Goal: Task Accomplishment & Management: Manage account settings

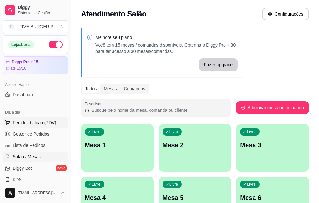
click at [11, 118] on button "Pedidos balcão (PDV)" at bounding box center [35, 122] width 65 height 10
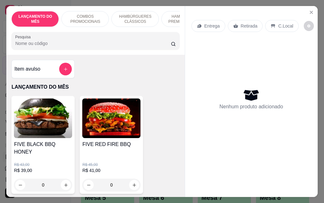
click at [204, 24] on p "Entrega" at bounding box center [211, 26] width 15 height 6
click at [41, 70] on div "Item avulso" at bounding box center [43, 69] width 58 height 13
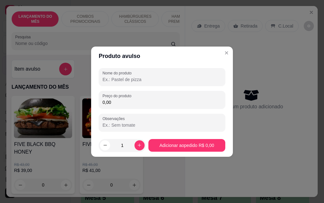
click at [121, 103] on input "0,00" at bounding box center [161, 102] width 119 height 6
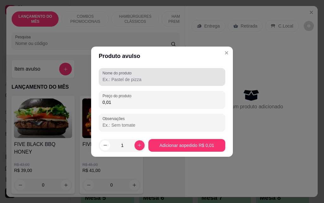
type input "0,01"
click at [115, 73] on label "Nome do produto" at bounding box center [117, 72] width 31 height 5
click at [115, 76] on input "Nome do produto" at bounding box center [161, 79] width 119 height 6
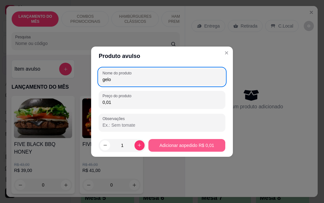
type input "gelo"
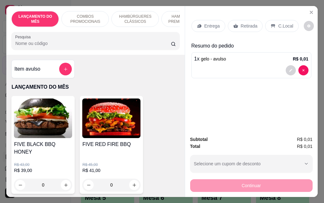
click at [209, 24] on p "Entrega" at bounding box center [211, 26] width 15 height 6
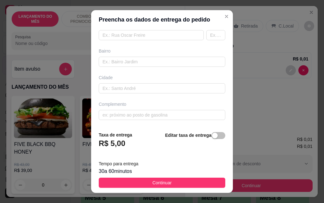
scroll to position [10, 0]
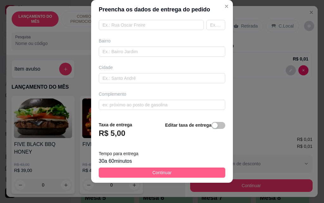
click at [171, 168] on button "Continuar" at bounding box center [162, 172] width 126 height 10
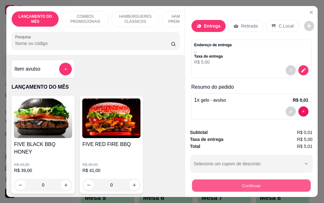
click at [243, 184] on button "Continuar" at bounding box center [251, 185] width 119 height 12
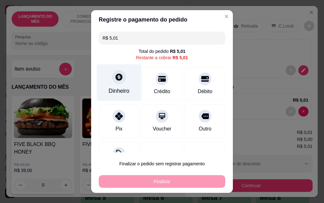
click at [125, 80] on div "Dinheiro" at bounding box center [119, 82] width 45 height 37
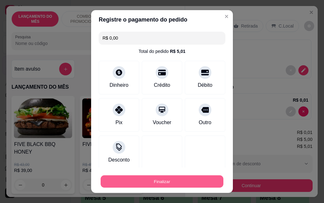
click at [186, 183] on button "Finalizar" at bounding box center [162, 181] width 123 height 12
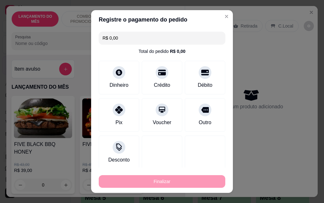
type input "-R$ 5,01"
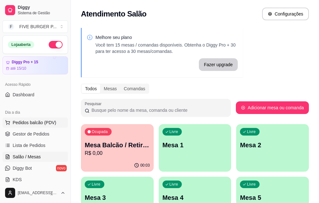
click at [27, 122] on span "Pedidos balcão (PDV)" at bounding box center [35, 122] width 44 height 6
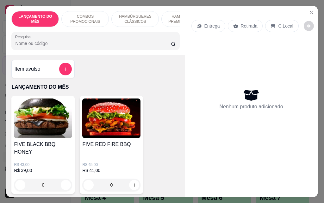
click at [241, 23] on p "Retirada" at bounding box center [249, 26] width 17 height 6
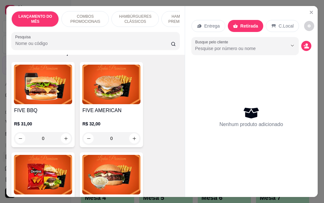
scroll to position [664, 0]
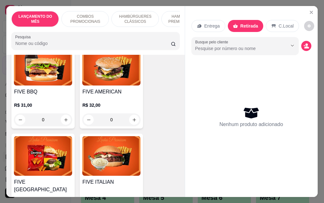
click at [107, 95] on div "R$ 32,00 0" at bounding box center [111, 110] width 58 height 30
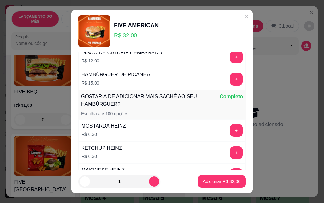
scroll to position [610, 0]
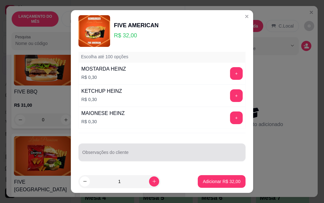
click at [126, 155] on input "Observações do cliente" at bounding box center [161, 154] width 159 height 6
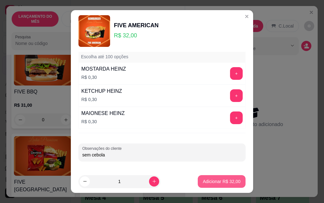
type input "sem cebola"
click at [211, 182] on p "Adicionar R$ 32,00" at bounding box center [221, 181] width 37 height 6
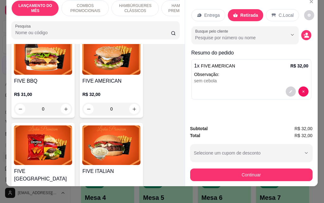
scroll to position [16, 0]
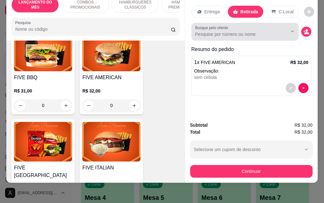
click at [250, 31] on input "Busque pelo cliente" at bounding box center [236, 34] width 82 height 6
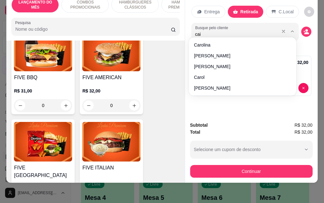
type input "caio"
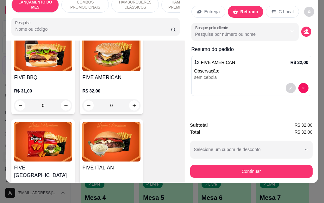
click at [198, 32] on input "Busque pelo cliente" at bounding box center [236, 34] width 82 height 6
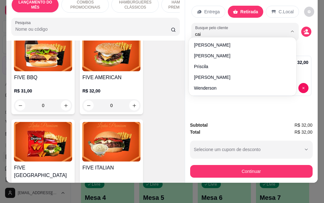
type input "caio"
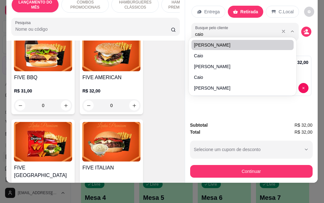
click at [212, 31] on input "caio" at bounding box center [236, 34] width 82 height 6
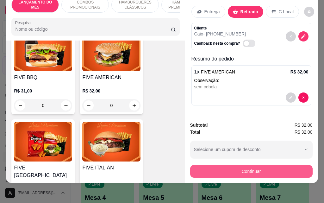
click at [249, 166] on button "Continuar" at bounding box center [251, 171] width 122 height 13
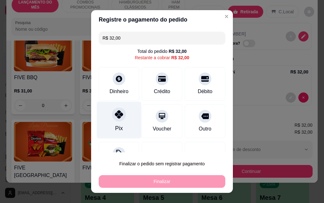
click at [118, 122] on div "Pix" at bounding box center [119, 119] width 45 height 37
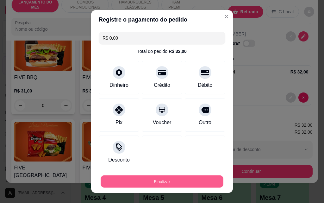
click at [165, 179] on button "Finalizar" at bounding box center [162, 181] width 123 height 12
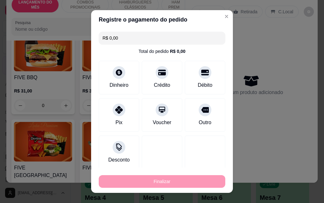
type input "-R$ 32,00"
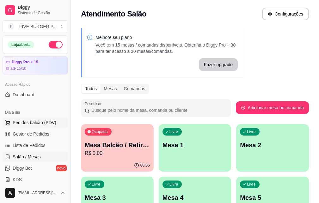
click at [30, 118] on button "Pedidos balcão (PDV)" at bounding box center [35, 122] width 65 height 10
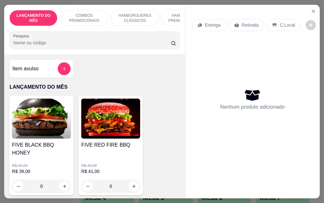
click at [36, 121] on img at bounding box center [41, 118] width 59 height 40
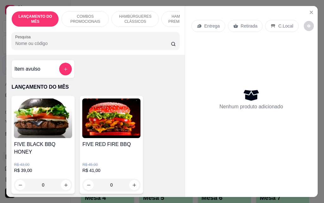
click at [241, 25] on p "Retirada" at bounding box center [249, 26] width 17 height 6
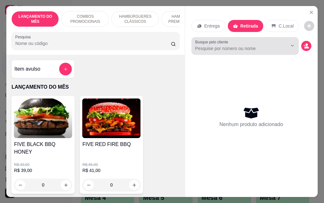
click at [232, 47] on input "Busque pelo cliente" at bounding box center [236, 48] width 82 height 6
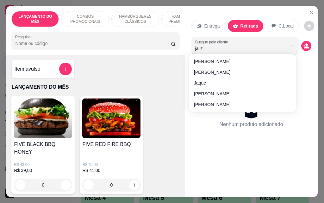
type input "jailza"
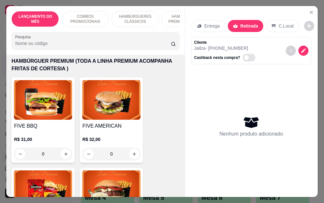
scroll to position [632, 0]
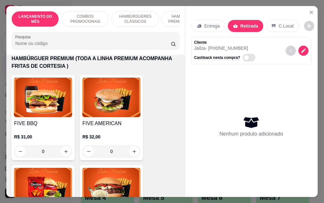
click at [106, 119] on h4 "FIVE AMERICAN" at bounding box center [111, 123] width 58 height 8
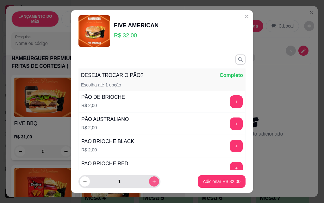
click at [152, 181] on icon "increase-product-quantity" at bounding box center [153, 181] width 3 height 3
type input "2"
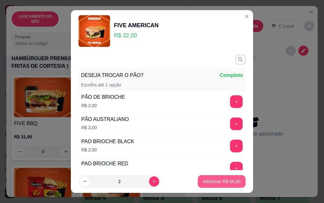
click at [210, 179] on p "Adicionar R$ 64,00" at bounding box center [222, 181] width 38 height 6
type input "2"
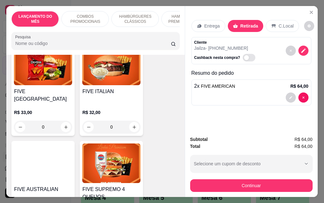
scroll to position [727, 0]
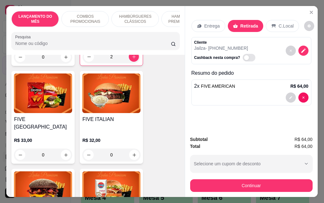
click at [50, 115] on h4 "FIVE [GEOGRAPHIC_DATA]" at bounding box center [43, 122] width 58 height 15
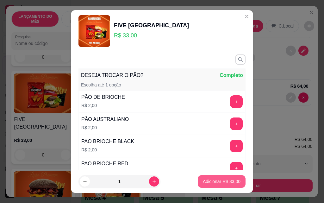
click at [205, 185] on button "Adicionar R$ 33,00" at bounding box center [222, 181] width 48 height 13
type input "1"
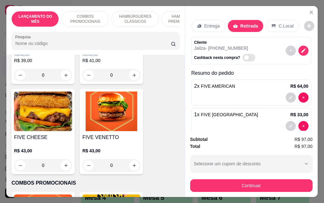
scroll to position [95, 0]
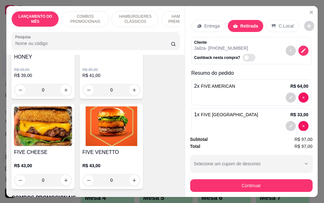
click at [115, 134] on img at bounding box center [111, 126] width 58 height 40
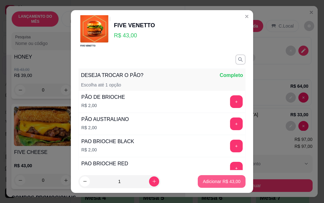
click at [210, 180] on p "Adicionar R$ 43,00" at bounding box center [222, 181] width 38 height 6
type input "1"
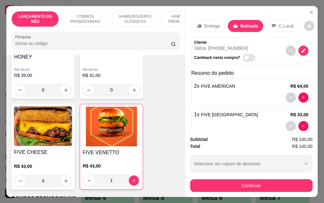
scroll to position [40, 0]
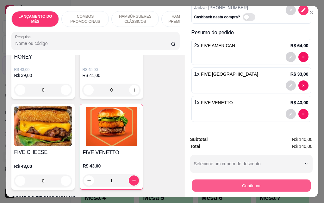
click at [253, 182] on button "Continuar" at bounding box center [251, 185] width 119 height 12
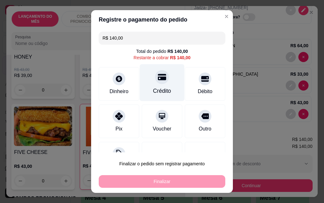
click at [155, 84] on div "Crédito" at bounding box center [162, 82] width 45 height 37
type input "R$ 0,00"
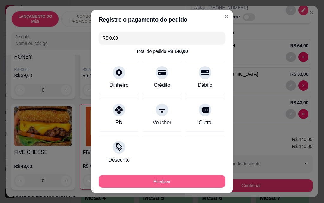
click at [170, 183] on button "Finalizar" at bounding box center [162, 181] width 126 height 13
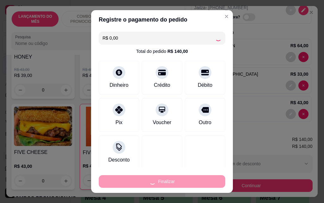
type input "0"
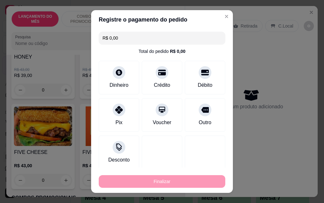
type input "-R$ 140,00"
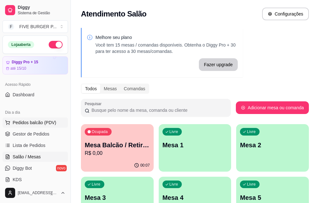
click at [38, 119] on button "Pedidos balcão (PDV)" at bounding box center [35, 122] width 65 height 10
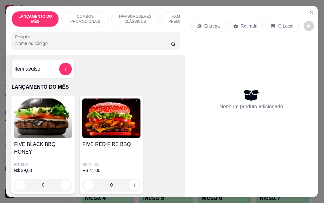
click at [204, 24] on p "Entrega" at bounding box center [211, 26] width 15 height 6
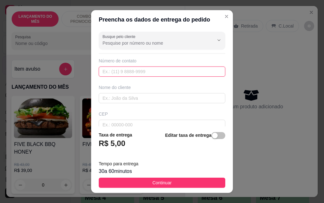
click at [137, 72] on input "text" at bounding box center [162, 71] width 126 height 10
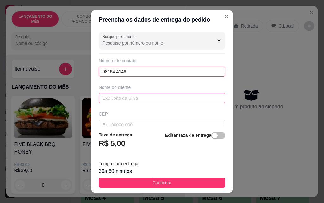
type input "98164-4146"
click at [130, 99] on input "text" at bounding box center [162, 98] width 126 height 10
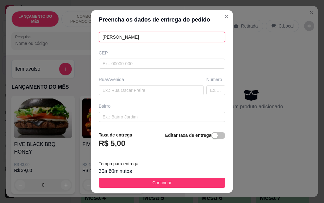
scroll to position [63, 0]
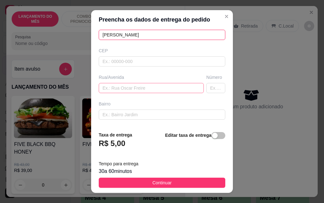
type input "[PERSON_NAME]"
click at [130, 87] on input "text" at bounding box center [151, 88] width 105 height 10
click at [124, 89] on input "text" at bounding box center [151, 88] width 105 height 10
paste input "Tarcilio [PERSON_NAME]"
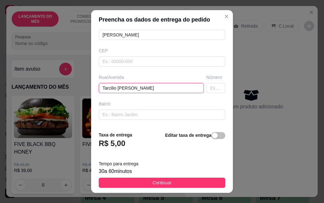
type input "Tarcilio [PERSON_NAME]"
drag, startPoint x: 202, startPoint y: 91, endPoint x: 203, endPoint y: 88, distance: 3.7
click at [206, 91] on input "text" at bounding box center [215, 88] width 19 height 10
type input "86"
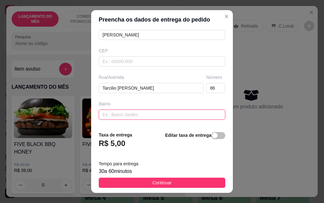
click at [142, 115] on input "text" at bounding box center [162, 114] width 126 height 10
paste input "Jardim Bonanza, lateral da Lajes Ark Tetus"
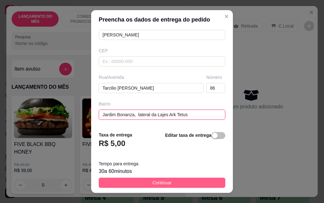
type input "Jardim Bonanza, lateral da Lajes Ark Tetus"
click at [168, 185] on button "Continuar" at bounding box center [162, 182] width 126 height 10
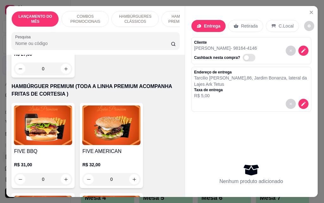
scroll to position [632, 0]
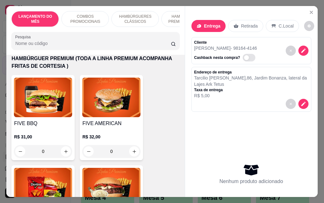
click at [44, 119] on h4 "FIVE BBQ" at bounding box center [43, 123] width 58 height 8
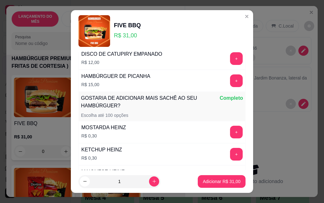
scroll to position [610, 0]
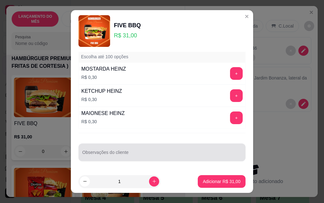
click at [113, 152] on input "Observações do cliente" at bounding box center [161, 154] width 159 height 6
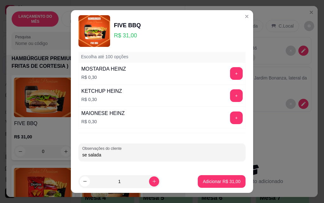
click at [83, 154] on input "se salada" at bounding box center [161, 154] width 159 height 6
click at [117, 156] on input "sem salada" at bounding box center [161, 154] width 159 height 6
type input "sem salada"
click at [205, 183] on p "Adicionar R$ 31,00" at bounding box center [222, 181] width 38 height 6
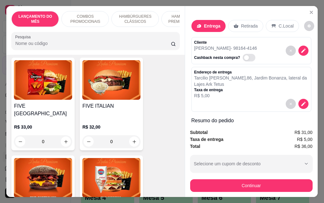
scroll to position [759, 0]
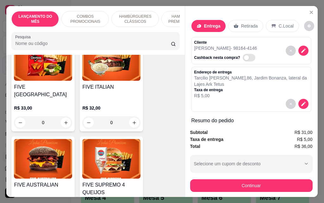
click at [40, 159] on div "FIVE AUSTRALIAN R$ 33,00 0" at bounding box center [42, 182] width 63 height 93
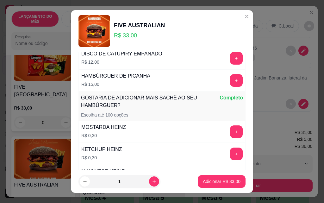
scroll to position [610, 0]
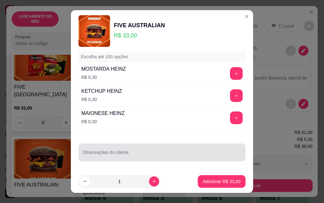
click at [119, 157] on input "Observações do cliente" at bounding box center [161, 154] width 159 height 6
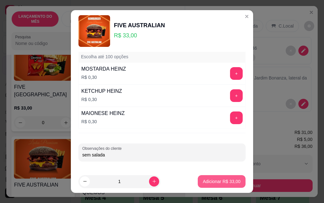
type input "sem salada"
click at [203, 183] on p "Adicionar R$ 33,00" at bounding box center [222, 181] width 38 height 6
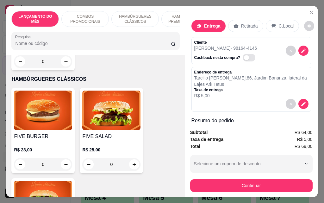
scroll to position [411, 0]
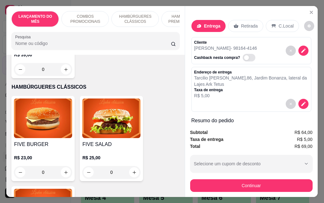
click at [120, 118] on img at bounding box center [111, 118] width 58 height 40
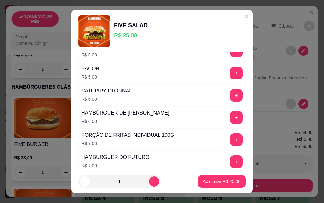
scroll to position [506, 0]
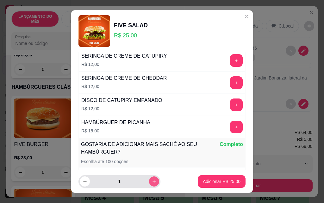
click at [152, 179] on icon "increase-product-quantity" at bounding box center [154, 181] width 5 height 5
type input "2"
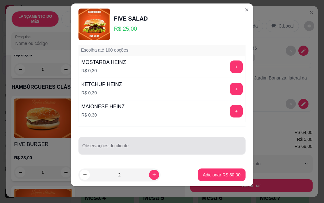
scroll to position [10, 0]
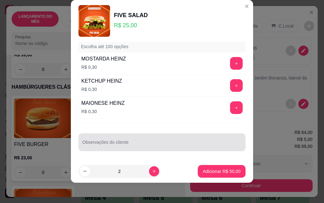
click at [134, 142] on input "Observações do cliente" at bounding box center [161, 144] width 159 height 6
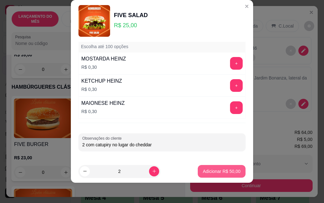
type input "2 com catupiry no lugar do cheddar"
click at [216, 173] on p "Adicionar R$ 50,00" at bounding box center [222, 171] width 38 height 6
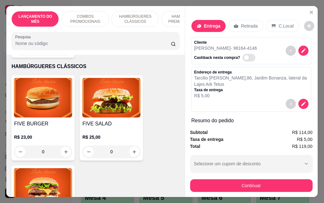
scroll to position [442, 0]
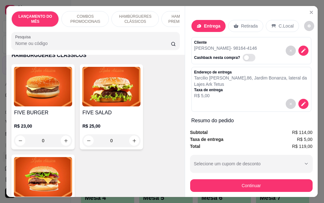
click at [45, 116] on div "R$ 23,00 0" at bounding box center [43, 131] width 58 height 30
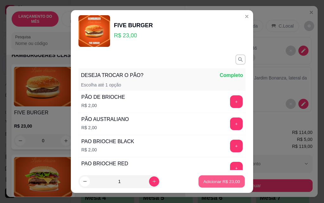
click at [203, 179] on p "Adicionar R$ 23,00" at bounding box center [221, 181] width 37 height 6
type input "1"
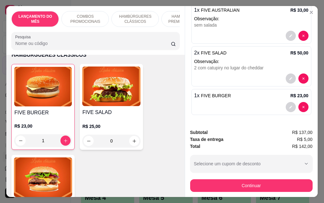
scroll to position [0, 0]
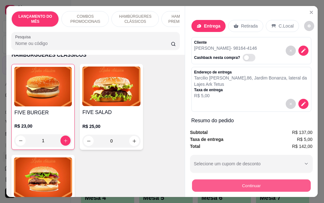
click at [236, 180] on button "Continuar" at bounding box center [251, 185] width 119 height 12
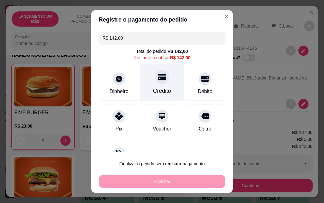
click at [159, 86] on div "Crédito" at bounding box center [162, 82] width 45 height 37
type input "R$ 0,00"
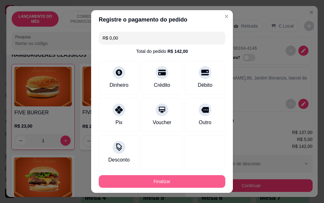
click at [168, 180] on button "Finalizar" at bounding box center [162, 181] width 126 height 13
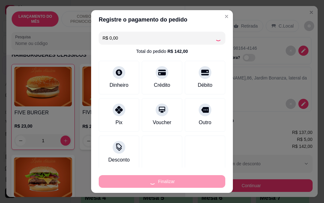
type input "0"
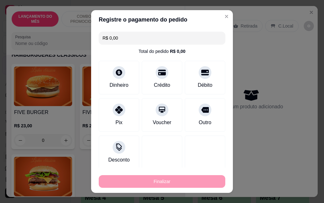
type input "-R$ 142,00"
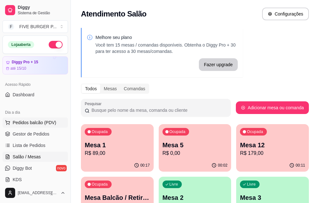
click at [32, 126] on button "Pedidos balcão (PDV)" at bounding box center [35, 122] width 65 height 10
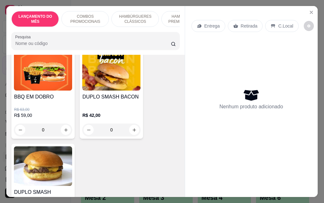
scroll to position [221, 0]
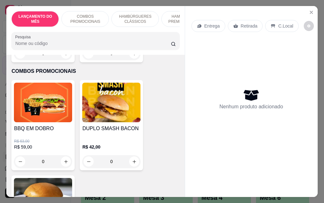
click at [241, 24] on p "Retirada" at bounding box center [249, 26] width 17 height 6
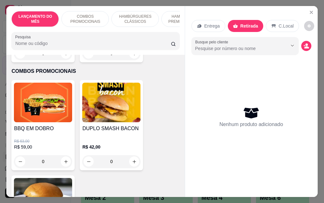
click at [38, 117] on img at bounding box center [43, 102] width 58 height 40
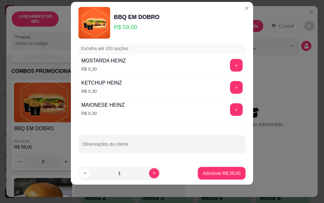
scroll to position [10, 0]
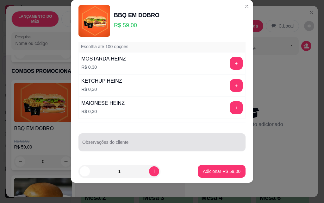
click at [149, 144] on input "Observações do cliente" at bounding box center [161, 144] width 159 height 6
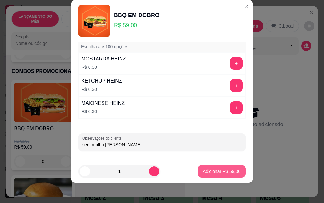
type input "sem molho [PERSON_NAME]"
click at [218, 168] on p "Adicionar R$ 59,00" at bounding box center [222, 171] width 38 height 6
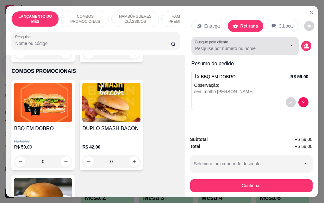
click at [246, 46] on input "Busque pelo cliente" at bounding box center [236, 48] width 82 height 6
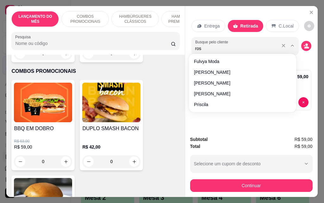
type input "rose"
click at [186, 51] on div "Entrega Retirada C.Local Busque pelo cliente rose Resumo do pedido 1 x BBQ EM D…" at bounding box center [251, 68] width 132 height 125
type input "rose"
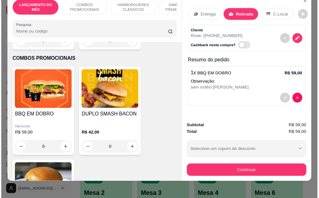
scroll to position [16, 0]
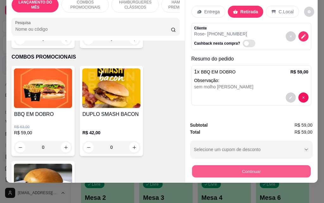
click at [238, 167] on button "Continuar" at bounding box center [251, 171] width 119 height 12
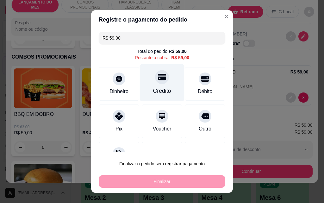
click at [153, 87] on div "Crédito" at bounding box center [162, 91] width 18 height 8
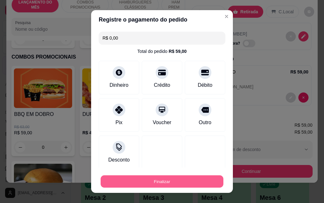
click at [167, 181] on button "Finalizar" at bounding box center [162, 181] width 123 height 12
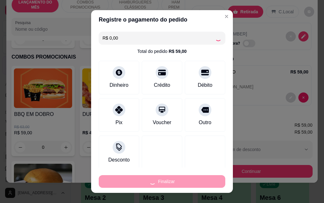
type input "-R$ 59,00"
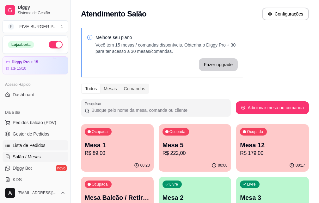
click at [34, 143] on span "Lista de Pedidos" at bounding box center [29, 145] width 33 height 6
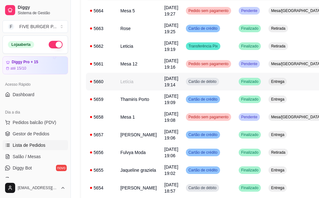
scroll to position [95, 0]
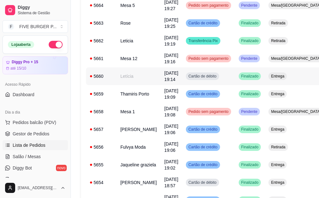
click at [133, 76] on td "Letícia" at bounding box center [139, 76] width 44 height 18
click at [132, 43] on td "Leticia" at bounding box center [139, 41] width 44 height 18
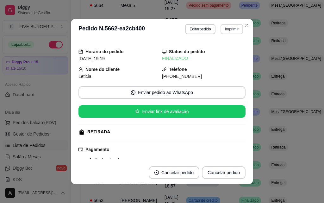
click at [226, 32] on button "Imprimir" at bounding box center [231, 29] width 22 height 10
click at [219, 51] on button "IMPRESSORA" at bounding box center [218, 51] width 46 height 10
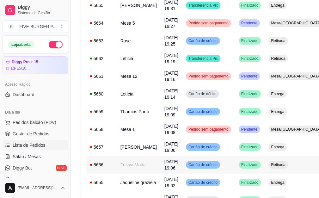
click at [104, 168] on div "5656" at bounding box center [101, 165] width 23 height 6
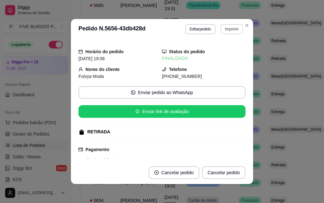
click at [223, 29] on button "Imprimir" at bounding box center [231, 29] width 22 height 10
click at [227, 51] on button "IMPRESSORA" at bounding box center [218, 51] width 46 height 10
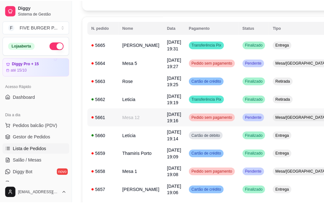
scroll to position [0, 0]
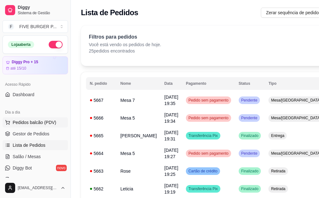
click at [32, 125] on span "Pedidos balcão (PDV)" at bounding box center [35, 122] width 44 height 6
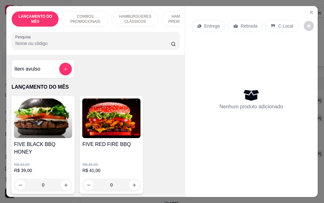
click at [246, 23] on p "Retirada" at bounding box center [249, 26] width 17 height 6
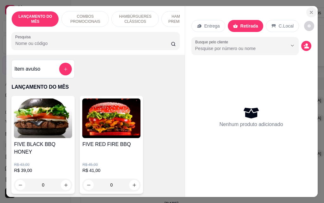
click at [308, 11] on icon "Close" at bounding box center [310, 12] width 5 height 5
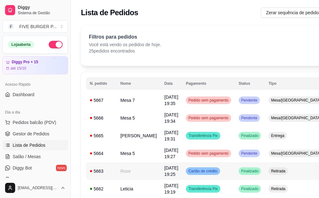
click at [107, 173] on div "5663" at bounding box center [101, 171] width 23 height 6
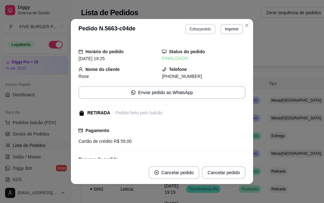
click at [198, 30] on button "Editar pedido" at bounding box center [200, 29] width 30 height 10
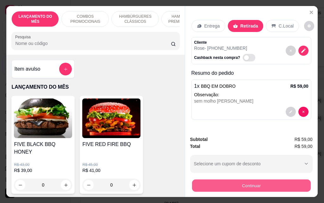
click at [244, 184] on button "Continuar" at bounding box center [251, 185] width 119 height 12
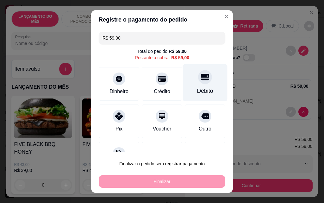
click at [197, 89] on div "Débito" at bounding box center [205, 91] width 16 height 8
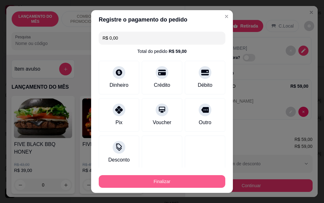
click at [170, 180] on button "Finalizar" at bounding box center [162, 181] width 126 height 13
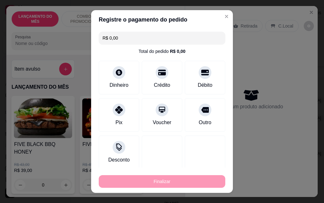
type input "-R$ 59,00"
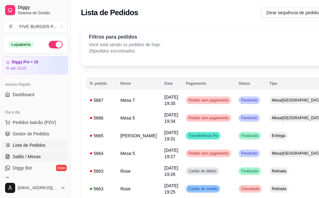
click at [41, 157] on link "Salão / Mesas" at bounding box center [35, 156] width 65 height 10
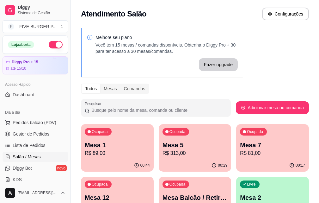
click at [100, 147] on p "Mesa 1" at bounding box center [117, 144] width 65 height 9
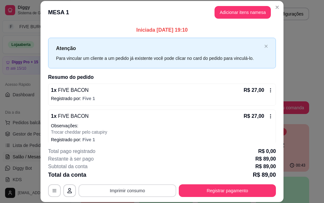
click at [155, 192] on button "Imprimir consumo" at bounding box center [127, 190] width 98 height 13
click at [138, 178] on button "IMPRESSORA" at bounding box center [127, 176] width 46 height 10
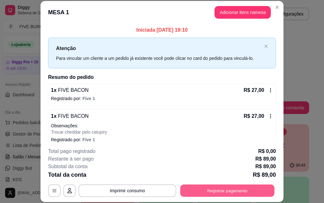
click at [196, 191] on button "Registrar pagamento" at bounding box center [227, 190] width 94 height 12
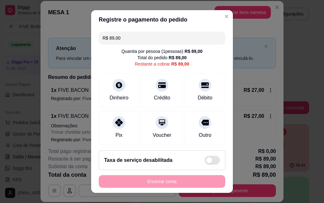
drag, startPoint x: 144, startPoint y: 38, endPoint x: 83, endPoint y: 38, distance: 61.6
click at [83, 38] on div "Registre o pagamento do pedido R$ 89,00 Quantia por pessoa ( 1 pessoas) R$ 89,0…" at bounding box center [162, 101] width 324 height 203
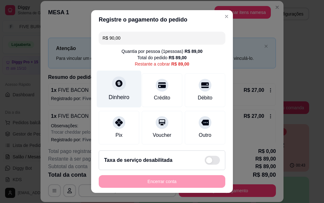
type input "R$ 90,00"
click at [113, 90] on div "Dinheiro" at bounding box center [119, 88] width 45 height 37
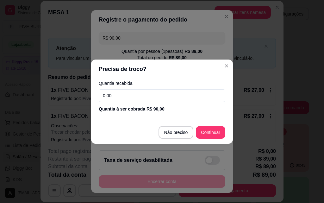
drag, startPoint x: 130, startPoint y: 97, endPoint x: 95, endPoint y: 97, distance: 35.1
click at [95, 97] on div "Quantia recebida 0,00 Quantia à ser cobrada R$ 90,00" at bounding box center [162, 96] width 142 height 36
type input "90,00"
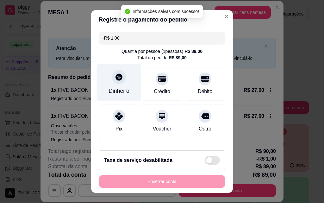
click at [116, 87] on div "Dinheiro" at bounding box center [118, 91] width 21 height 8
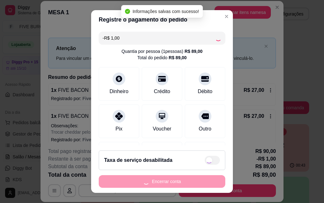
type input "-R$ 2,00"
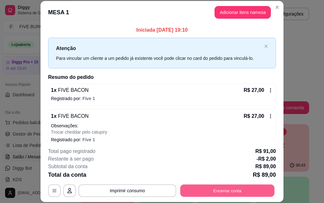
click at [233, 192] on button "Encerrar conta" at bounding box center [227, 190] width 94 height 12
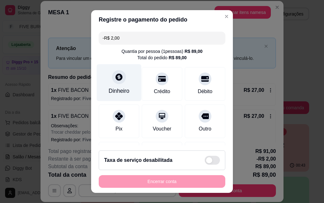
click at [119, 78] on icon at bounding box center [119, 77] width 8 height 8
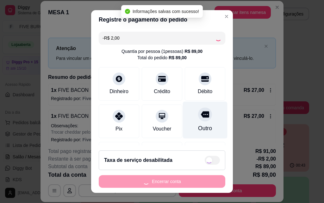
type input "-R$ 4,00"
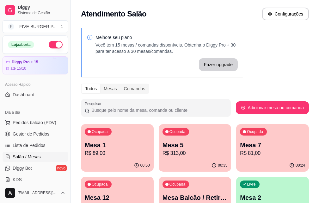
click at [117, 140] on p "Mesa 1" at bounding box center [117, 144] width 65 height 9
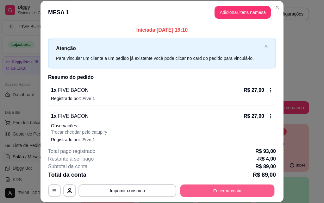
click at [212, 192] on button "Encerrar conta" at bounding box center [227, 190] width 94 height 12
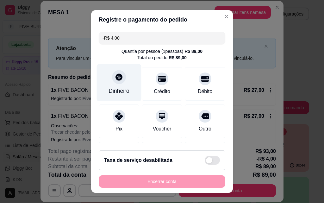
click at [119, 83] on div "Dinheiro" at bounding box center [119, 82] width 45 height 37
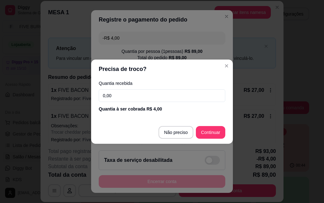
drag, startPoint x: 122, startPoint y: 98, endPoint x: 99, endPoint y: 99, distance: 23.4
click at [99, 99] on input "0,00" at bounding box center [162, 95] width 126 height 13
type input "4,00"
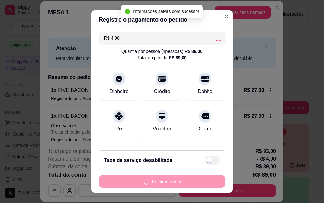
type input "-R$ 8,00"
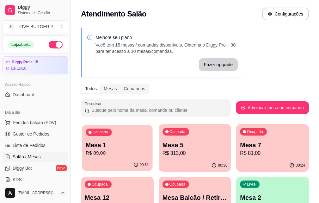
click at [114, 146] on p "Mesa 1" at bounding box center [117, 145] width 63 height 9
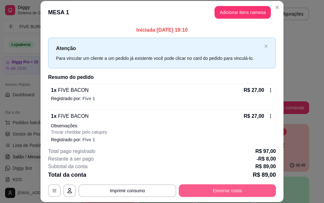
click at [226, 190] on button "Encerrar conta" at bounding box center [227, 190] width 97 height 13
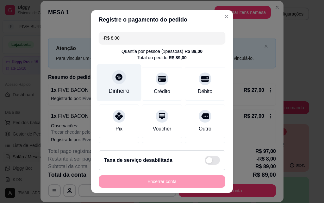
click at [118, 83] on div at bounding box center [119, 77] width 14 height 14
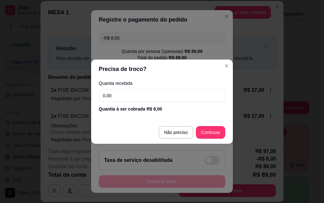
drag, startPoint x: 124, startPoint y: 97, endPoint x: 74, endPoint y: 106, distance: 50.4
click at [74, 106] on div "Precisa de troco? Quantia recebida 0,00 Quantia à ser cobrada R$ 8,00 Não preci…" at bounding box center [162, 101] width 324 height 203
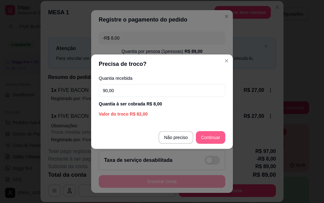
type input "90,00"
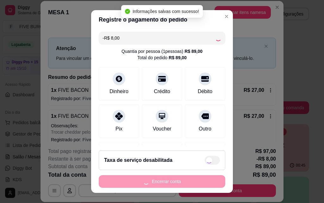
type input "-R$ 16,00"
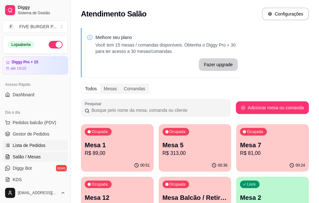
click at [40, 143] on span "Lista de Pedidos" at bounding box center [29, 145] width 33 height 6
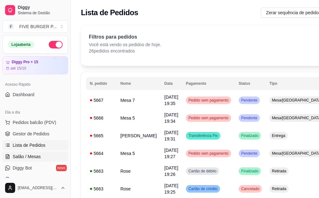
click at [36, 157] on span "Salão / Mesas" at bounding box center [27, 156] width 28 height 6
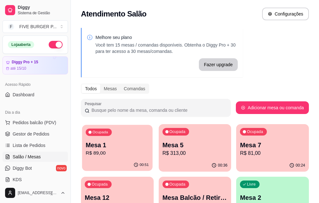
click at [105, 144] on p "Mesa 1" at bounding box center [117, 145] width 63 height 9
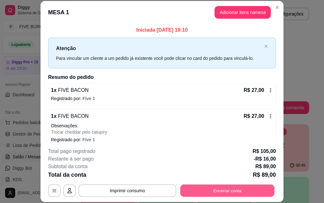
click at [253, 193] on button "Encerrar conta" at bounding box center [227, 190] width 94 height 12
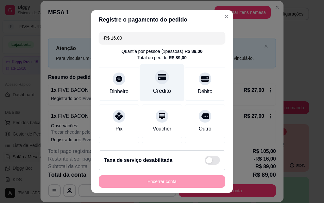
click at [144, 84] on div "Crédito" at bounding box center [162, 82] width 45 height 37
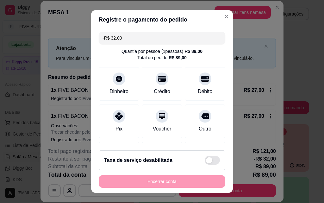
drag, startPoint x: 129, startPoint y: 37, endPoint x: 0, endPoint y: 41, distance: 128.7
click at [0, 41] on div "Registre o pagamento do pedido -R$ 32,00 Quantia por pessoa ( 1 pessoas) R$ 89,…" at bounding box center [162, 101] width 324 height 203
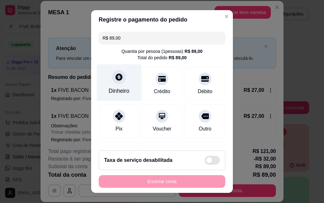
type input "R$ 89,00"
click at [113, 85] on div "Dinheiro" at bounding box center [119, 82] width 45 height 37
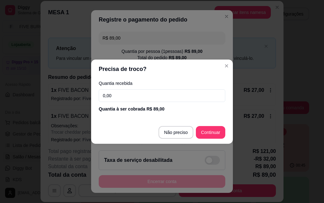
drag, startPoint x: 130, startPoint y: 98, endPoint x: 91, endPoint y: 98, distance: 39.2
click at [91, 98] on div "Quantia recebida 0,00 Quantia à ser cobrada R$ 89,00" at bounding box center [162, 96] width 142 height 36
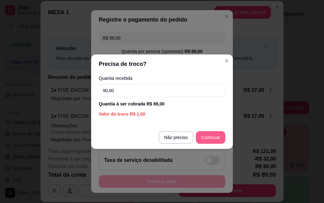
type input "90,00"
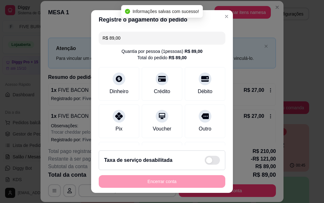
type input "-R$ 121,00"
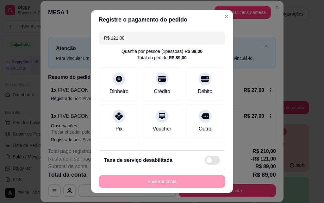
click at [172, 181] on div "Encerrar conta" at bounding box center [162, 181] width 126 height 13
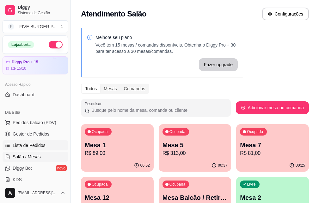
click at [39, 142] on span "Lista de Pedidos" at bounding box center [29, 145] width 33 height 6
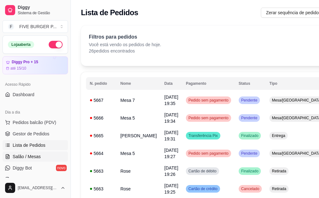
click at [36, 157] on span "Salão / Mesas" at bounding box center [27, 156] width 28 height 6
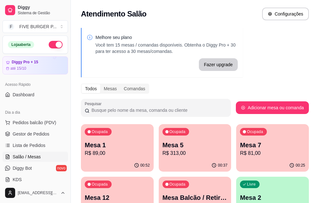
click at [118, 150] on p "R$ 89,00" at bounding box center [117, 153] width 65 height 8
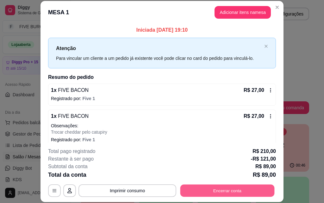
click at [222, 190] on button "Encerrar conta" at bounding box center [227, 190] width 94 height 12
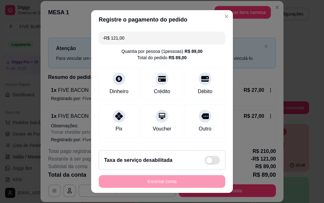
drag, startPoint x: 166, startPoint y: 39, endPoint x: 81, endPoint y: 40, distance: 85.0
click at [81, 40] on div "Registre o pagamento do pedido -R$ 121,00 Quantia por pessoa ( 1 pessoas) R$ 89…" at bounding box center [162, 101] width 324 height 203
type input "R$ 0,00"
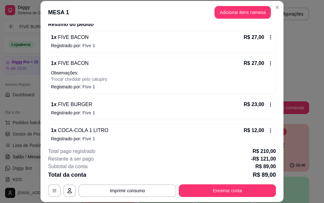
scroll to position [59, 0]
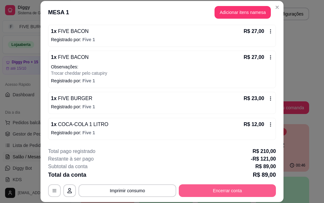
click at [209, 191] on button "Encerrar conta" at bounding box center [227, 190] width 97 height 13
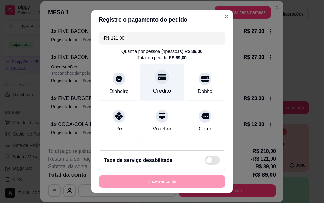
click at [162, 89] on div "Crédito" at bounding box center [162, 91] width 18 height 8
click at [159, 89] on div "Crédito" at bounding box center [162, 91] width 18 height 8
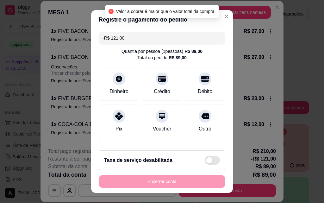
click at [133, 33] on input "-R$ 121,00" at bounding box center [161, 38] width 119 height 13
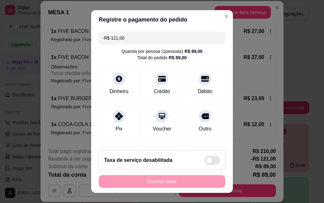
drag, startPoint x: 134, startPoint y: 35, endPoint x: 66, endPoint y: 43, distance: 69.1
click at [66, 43] on div "Registre o pagamento do pedido -R$ 121,00 Quantia por pessoa ( 1 pessoas) R$ 89…" at bounding box center [162, 101] width 324 height 203
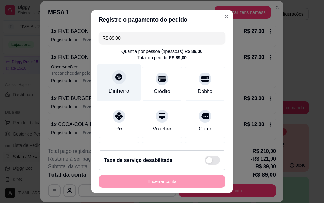
click at [123, 83] on div "Dinheiro" at bounding box center [119, 82] width 45 height 37
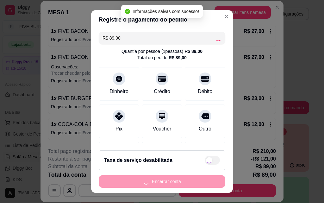
type input "-R$ 210,00"
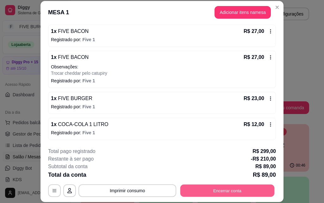
click at [221, 189] on button "Encerrar conta" at bounding box center [227, 190] width 94 height 12
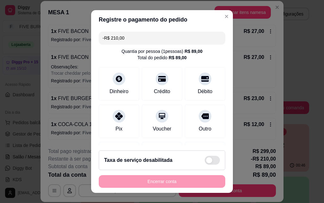
click at [178, 181] on div "Encerrar conta" at bounding box center [162, 181] width 126 height 13
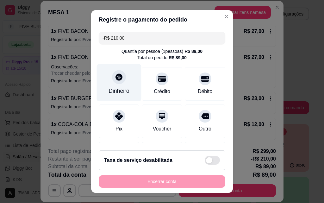
click at [122, 82] on div "Dinheiro" at bounding box center [119, 82] width 45 height 37
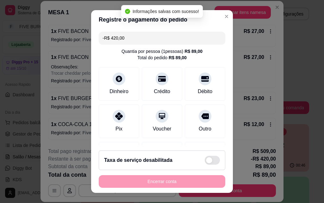
type input "-R$ 420,00"
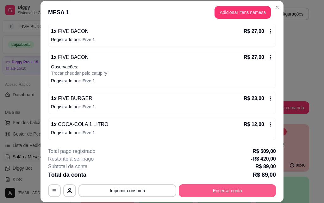
click at [221, 190] on button "Encerrar conta" at bounding box center [227, 190] width 97 height 13
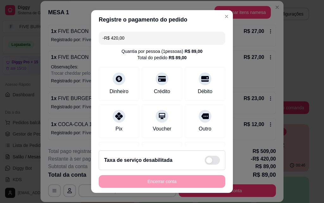
click at [128, 37] on input "-R$ 420,00" at bounding box center [161, 38] width 119 height 13
drag, startPoint x: 108, startPoint y: 36, endPoint x: 95, endPoint y: 40, distance: 13.1
click at [99, 40] on div "-R$ 420,00" at bounding box center [162, 38] width 126 height 13
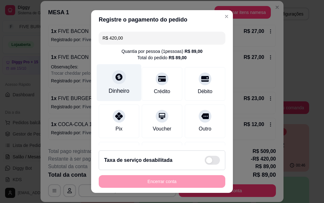
click at [122, 90] on div "Dinheiro" at bounding box center [118, 91] width 21 height 8
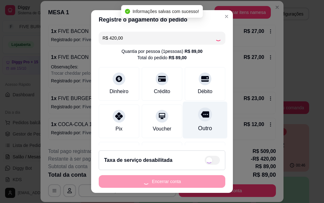
type input "-R$ 840,00"
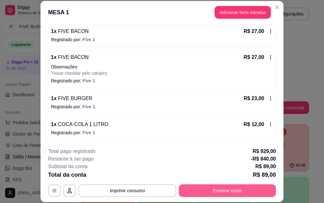
click at [216, 188] on button "Encerrar conta" at bounding box center [227, 190] width 97 height 13
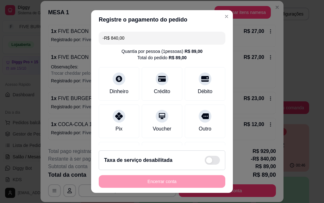
drag, startPoint x: 126, startPoint y: 39, endPoint x: 64, endPoint y: 46, distance: 62.4
click at [64, 46] on div "Registre o pagamento do pedido -R$ 840,00 Quantia por pessoa ( 1 pessoas) R$ 89…" at bounding box center [162, 101] width 324 height 203
click at [196, 53] on div "Quantia por pessoa ( 1 pessoas) R$ 89,00 Total do pedido R$ 89,00" at bounding box center [162, 54] width 126 height 13
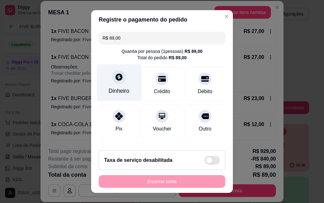
click at [111, 86] on div "Dinheiro" at bounding box center [119, 82] width 45 height 37
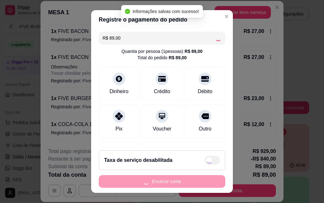
type input "-R$ 929,00"
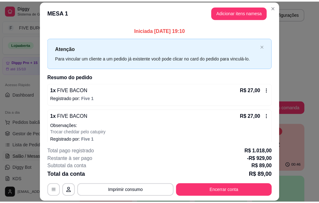
scroll to position [32, 0]
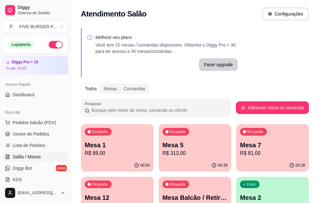
click at [115, 145] on p "Mesa 1" at bounding box center [117, 144] width 65 height 9
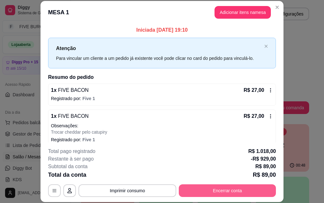
click at [218, 189] on button "Encerrar conta" at bounding box center [227, 190] width 97 height 13
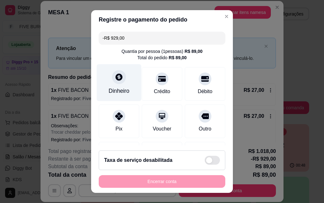
click at [115, 80] on icon at bounding box center [118, 76] width 7 height 7
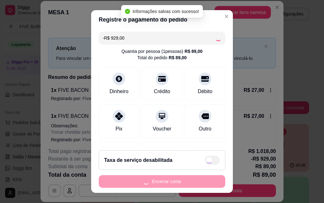
type input "-R$ 1.858,00"
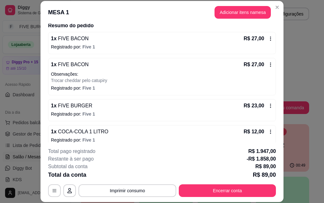
scroll to position [59, 0]
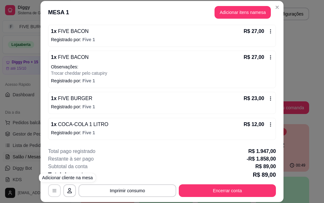
click at [53, 192] on icon "button" at bounding box center [54, 190] width 5 height 5
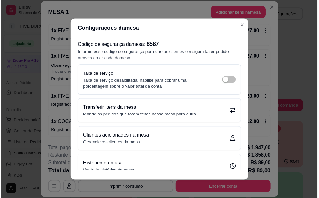
scroll to position [11, 0]
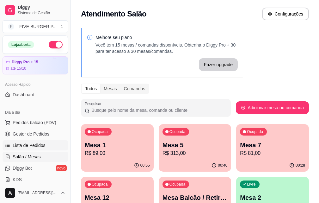
click at [24, 146] on span "Lista de Pedidos" at bounding box center [29, 145] width 33 height 6
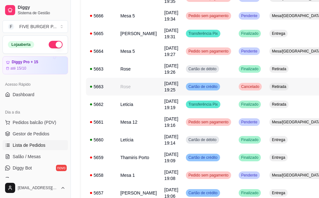
scroll to position [158, 0]
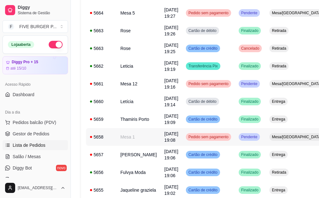
click at [131, 138] on td "Mesa 1" at bounding box center [139, 137] width 44 height 18
click at [40, 154] on link "Salão / Mesas" at bounding box center [35, 156] width 65 height 10
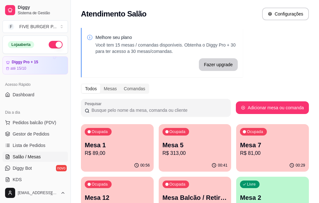
click at [109, 149] on p "R$ 89,00" at bounding box center [117, 153] width 65 height 8
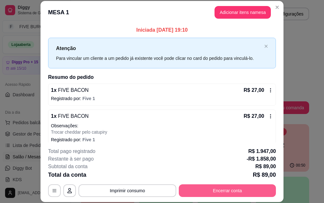
click at [246, 188] on button "Encerrar conta" at bounding box center [227, 190] width 97 height 13
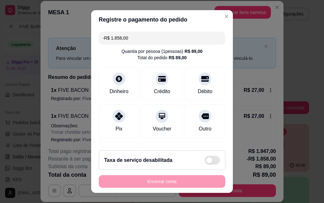
drag, startPoint x: 147, startPoint y: 39, endPoint x: 74, endPoint y: 31, distance: 72.8
click at [74, 31] on div "Registre o pagamento do pedido -R$ 1.858,00 Quantia por pessoa ( 1 pessoas) R$ …" at bounding box center [162, 101] width 324 height 203
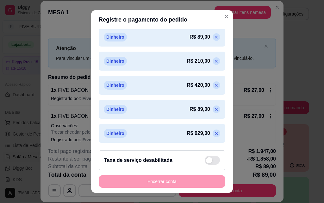
scroll to position [337, 0]
click at [214, 132] on icon at bounding box center [216, 133] width 5 height 5
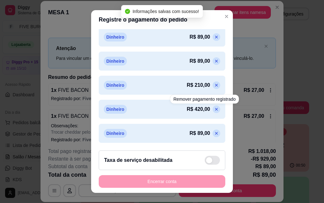
scroll to position [313, 0]
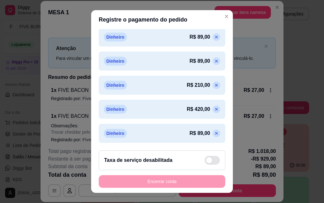
click at [214, 87] on icon at bounding box center [216, 84] width 5 height 5
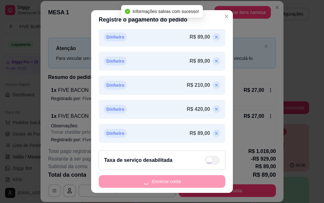
scroll to position [289, 0]
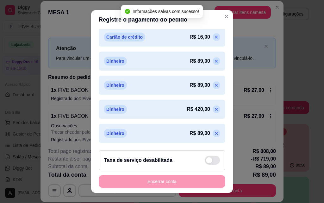
click at [214, 107] on icon at bounding box center [216, 109] width 5 height 5
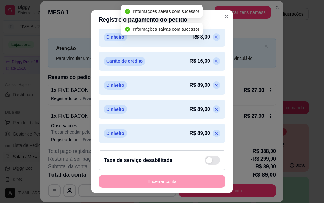
scroll to position [265, 0]
click at [214, 111] on icon at bounding box center [216, 109] width 5 height 5
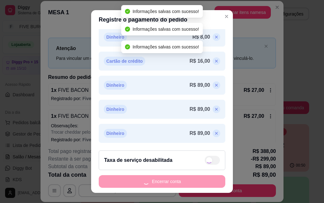
scroll to position [241, 0]
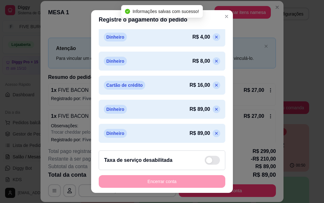
click at [214, 85] on icon at bounding box center [216, 84] width 5 height 5
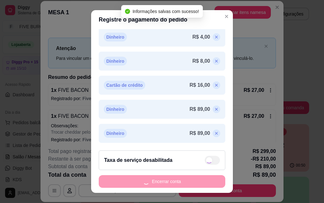
scroll to position [217, 0]
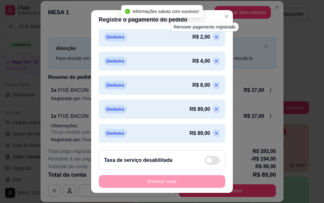
click at [214, 39] on icon at bounding box center [216, 36] width 5 height 5
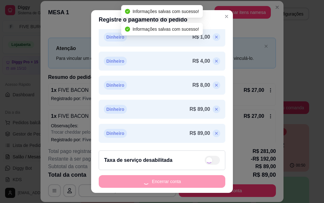
scroll to position [169, 0]
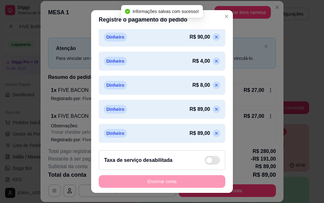
click at [214, 38] on icon at bounding box center [216, 36] width 5 height 5
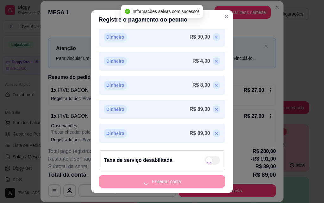
scroll to position [145, 0]
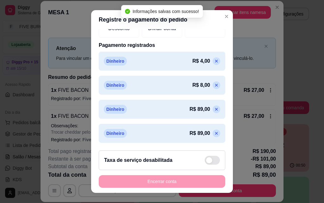
click at [212, 61] on p at bounding box center [216, 61] width 8 height 8
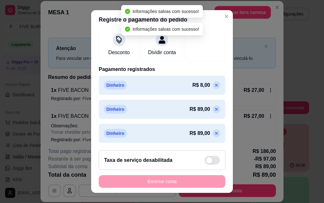
click at [214, 85] on icon at bounding box center [216, 84] width 5 height 5
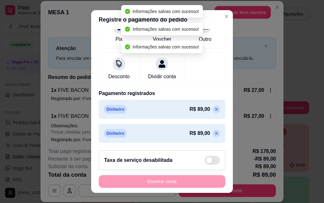
click at [214, 108] on icon at bounding box center [216, 109] width 5 height 5
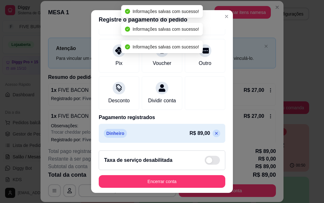
click at [214, 132] on icon at bounding box center [216, 133] width 5 height 5
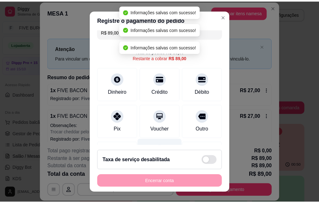
scroll to position [0, 0]
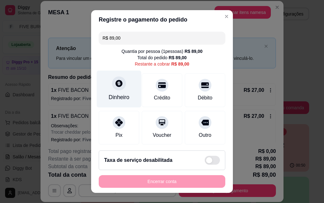
click at [121, 91] on div "Dinheiro" at bounding box center [119, 88] width 45 height 37
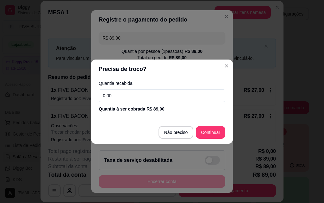
drag, startPoint x: 126, startPoint y: 98, endPoint x: 90, endPoint y: 98, distance: 35.7
click at [90, 98] on div "Precisa de troco? Quantia recebida 0,00 Quantia à ser cobrada R$ 89,00 Não prec…" at bounding box center [162, 101] width 324 height 203
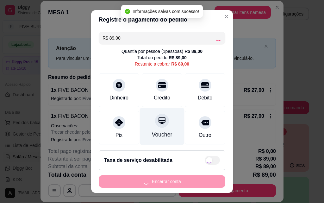
type input "R$ 0,00"
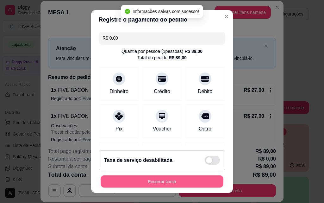
click at [164, 181] on button "Encerrar conta" at bounding box center [162, 181] width 123 height 12
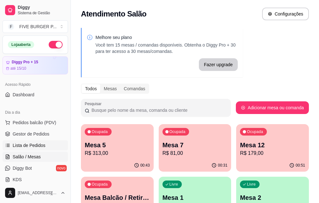
click at [37, 147] on span "Lista de Pedidos" at bounding box center [29, 145] width 33 height 6
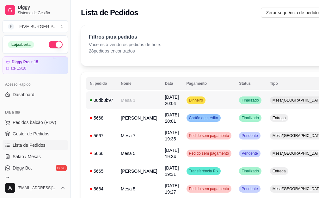
click at [127, 101] on td "Mesa 1" at bounding box center [139, 100] width 44 height 18
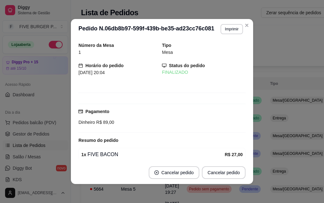
click at [231, 28] on button "Imprimir" at bounding box center [231, 29] width 22 height 10
click at [226, 52] on button "IMPRESSORA" at bounding box center [218, 51] width 46 height 10
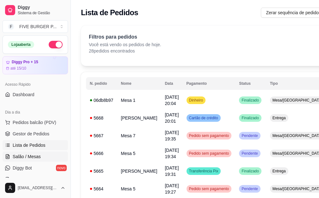
click at [9, 155] on icon at bounding box center [8, 154] width 1 height 1
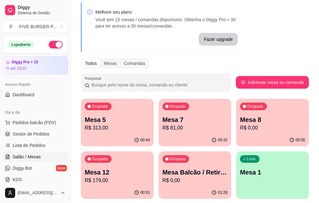
scroll to position [63, 0]
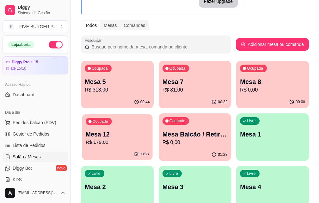
click at [149, 138] on p "R$ 179,00" at bounding box center [117, 141] width 63 height 7
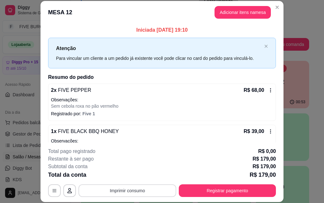
click at [145, 191] on button "Imprimir consumo" at bounding box center [127, 190] width 98 height 13
click at [134, 176] on button "IMPRESSORA" at bounding box center [127, 176] width 46 height 10
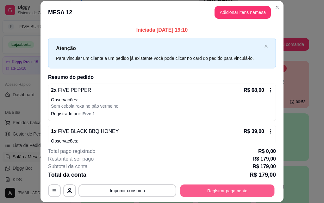
click at [213, 191] on button "Registrar pagamento" at bounding box center [227, 190] width 94 height 12
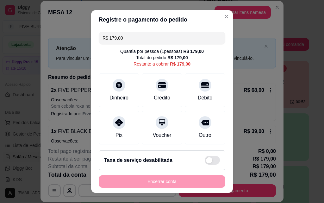
drag, startPoint x: 128, startPoint y: 38, endPoint x: 88, endPoint y: 40, distance: 40.2
click at [88, 40] on div "Registre o pagamento do pedido R$ 179,00 Quantia por pessoa ( 1 pessoas) R$ 179…" at bounding box center [162, 101] width 324 height 203
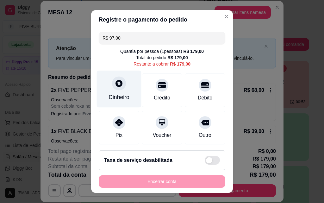
type input "R$ 97,00"
click at [116, 91] on div "Dinheiro" at bounding box center [119, 88] width 45 height 37
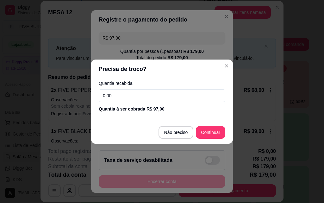
drag, startPoint x: 123, startPoint y: 97, endPoint x: 72, endPoint y: 98, distance: 51.5
click at [70, 98] on div "Precisa de troco? Quantia recebida 0,00 Quantia à ser cobrada R$ 97,00 Não prec…" at bounding box center [162, 101] width 324 height 203
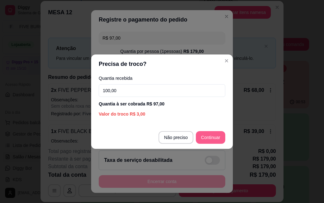
type input "100,00"
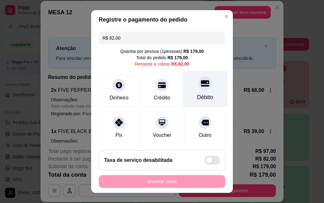
click at [204, 90] on div "Débito" at bounding box center [205, 88] width 45 height 37
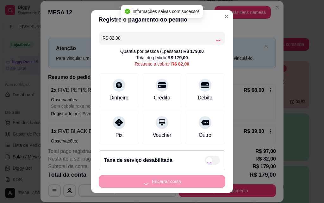
type input "R$ 0,00"
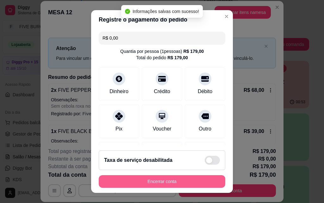
click at [166, 182] on button "Encerrar conta" at bounding box center [162, 181] width 126 height 13
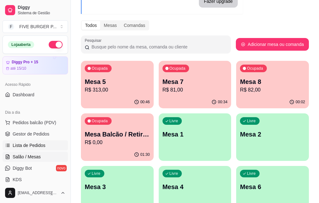
click at [32, 145] on span "Lista de Pedidos" at bounding box center [29, 145] width 33 height 6
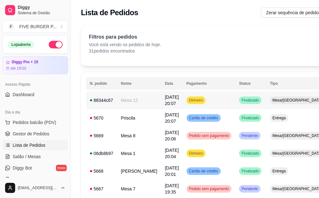
click at [133, 101] on td "Mesa 12" at bounding box center [139, 100] width 44 height 18
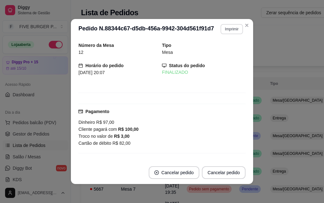
click at [231, 30] on button "Imprimir" at bounding box center [231, 29] width 22 height 10
click at [221, 52] on button "IMPRESSORA" at bounding box center [218, 51] width 46 height 10
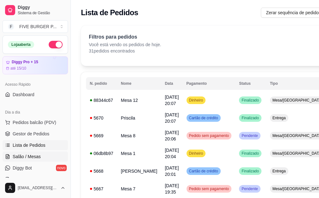
click at [27, 156] on span "Salão / Mesas" at bounding box center [27, 156] width 28 height 6
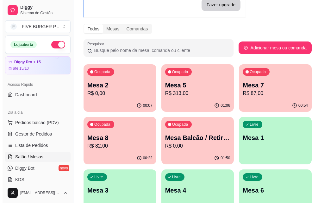
scroll to position [63, 0]
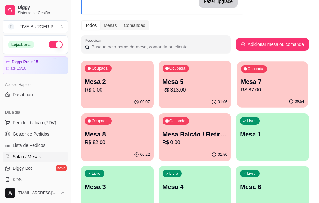
click at [241, 86] on div "Mesa 7 R$ 87,00" at bounding box center [272, 85] width 63 height 16
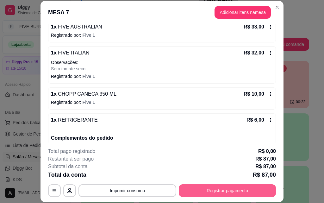
click at [223, 189] on button "Registrar pagamento" at bounding box center [227, 190] width 97 height 13
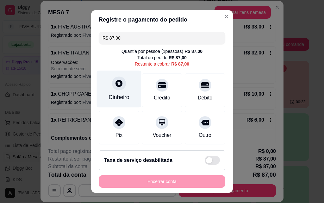
click at [117, 86] on icon at bounding box center [118, 83] width 7 height 7
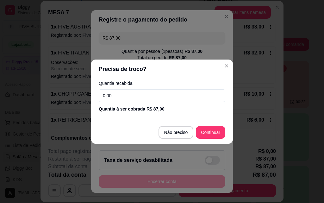
drag, startPoint x: 125, startPoint y: 97, endPoint x: 67, endPoint y: 78, distance: 60.7
click at [81, 96] on div "Precisa de troco? Quantia recebida 0,00 Quantia à ser cobrada R$ 87,00 Não prec…" at bounding box center [162, 101] width 324 height 203
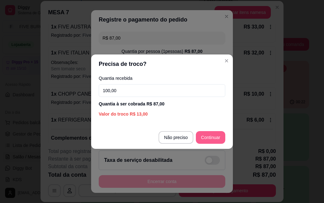
type input "100,00"
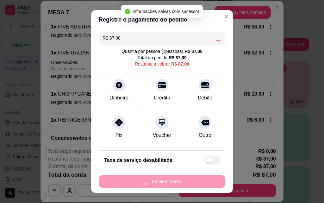
type input "R$ 0,00"
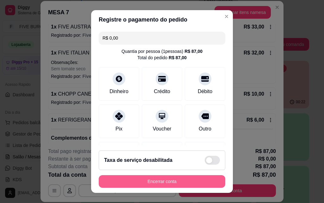
click at [163, 181] on button "Encerrar conta" at bounding box center [162, 181] width 126 height 13
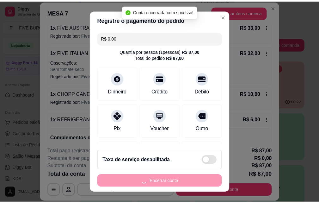
scroll to position [0, 0]
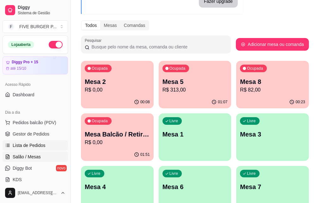
click at [32, 147] on span "Lista de Pedidos" at bounding box center [29, 145] width 33 height 6
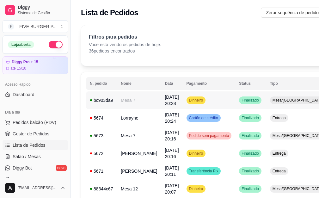
click at [186, 103] on div "Dinheiro" at bounding box center [195, 100] width 19 height 8
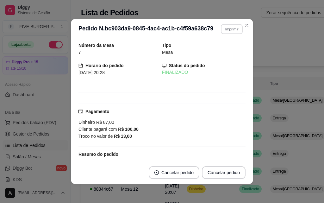
click at [226, 31] on button "Imprimir" at bounding box center [232, 29] width 22 height 10
click at [212, 50] on button "IMPRESSORA" at bounding box center [218, 51] width 46 height 10
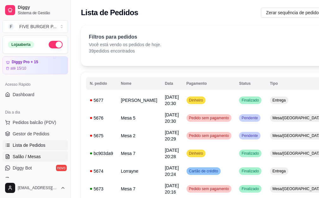
click at [25, 156] on span "Salão / Mesas" at bounding box center [27, 156] width 28 height 6
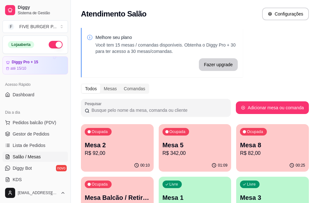
click at [150, 193] on p "Mesa Balcão / Retirada" at bounding box center [117, 197] width 65 height 9
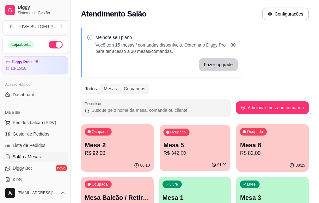
click at [163, 153] on p "R$ 342,00" at bounding box center [194, 152] width 63 height 7
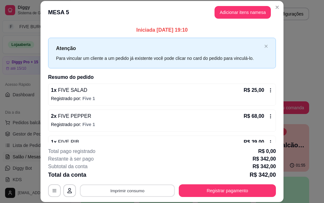
click at [121, 190] on button "Imprimir consumo" at bounding box center [127, 190] width 95 height 12
click at [126, 175] on button "IMPRESSORA" at bounding box center [127, 176] width 46 height 10
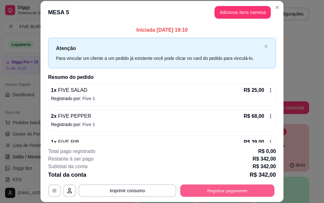
click at [220, 192] on button "Registrar pagamento" at bounding box center [227, 190] width 94 height 12
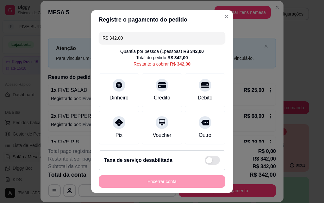
drag, startPoint x: 136, startPoint y: 40, endPoint x: 78, endPoint y: 41, distance: 57.5
click at [78, 41] on div "Registre o pagamento do pedido R$ 342,00 Quantia por pessoa ( 1 pessoas) R$ 342…" at bounding box center [162, 101] width 324 height 203
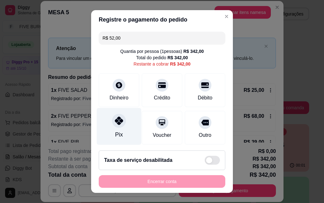
click at [116, 126] on div at bounding box center [119, 120] width 14 height 14
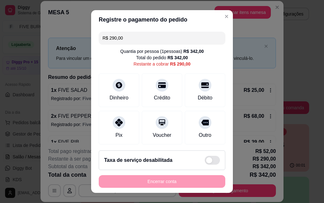
drag, startPoint x: 142, startPoint y: 38, endPoint x: 93, endPoint y: 38, distance: 49.6
click at [93, 38] on div "R$ 290,00 Quantia por pessoa ( 1 pessoas) R$ 342,00 Total do pedido R$ 342,00 R…" at bounding box center [162, 87] width 142 height 116
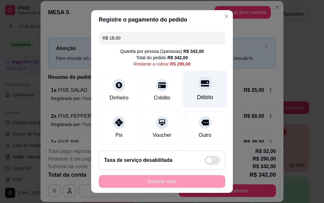
click at [198, 90] on div at bounding box center [205, 83] width 14 height 14
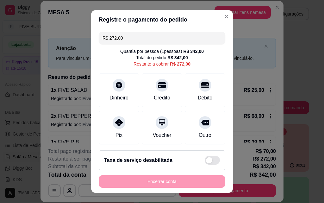
drag, startPoint x: 123, startPoint y: 38, endPoint x: 85, endPoint y: 36, distance: 38.3
click at [85, 36] on div "Registre o pagamento do pedido R$ 272,00 Quantia por pessoa ( 1 pessoas) R$ 342…" at bounding box center [162, 101] width 324 height 203
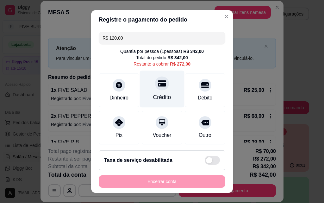
click at [153, 95] on div "Crédito" at bounding box center [162, 97] width 18 height 8
click at [158, 91] on div "Crédito" at bounding box center [162, 88] width 45 height 37
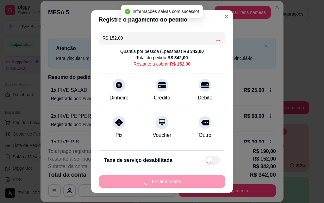
type input "R$ 0,00"
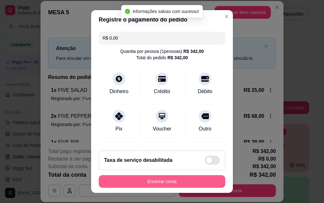
click at [164, 181] on button "Encerrar conta" at bounding box center [162, 181] width 126 height 13
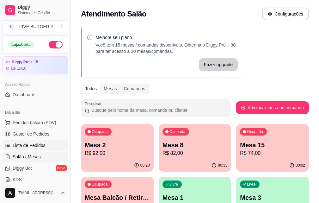
click at [33, 144] on span "Lista de Pedidos" at bounding box center [29, 145] width 33 height 6
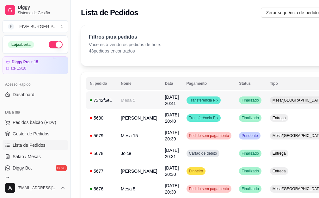
click at [165, 105] on span "[DATE] 20:41" at bounding box center [172, 99] width 14 height 11
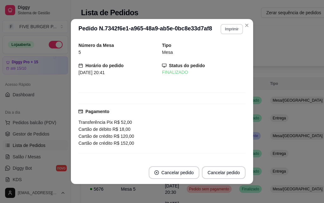
click at [228, 27] on button "Imprimir" at bounding box center [231, 29] width 22 height 10
click at [218, 52] on button "IMPRESSORA" at bounding box center [218, 51] width 44 height 10
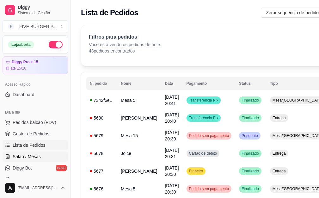
click at [33, 157] on span "Salão / Mesas" at bounding box center [27, 156] width 28 height 6
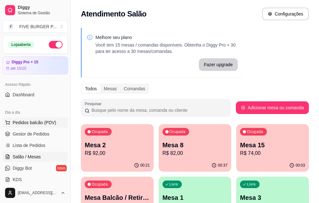
click at [33, 121] on span "Pedidos balcão (PDV)" at bounding box center [35, 122] width 44 height 6
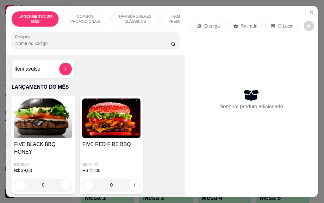
click at [245, 23] on p "Retirada" at bounding box center [249, 26] width 17 height 6
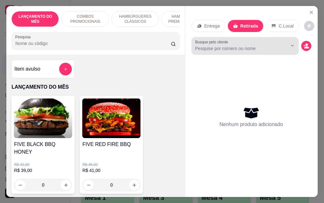
click at [222, 45] on input "Busque pelo cliente" at bounding box center [236, 48] width 82 height 6
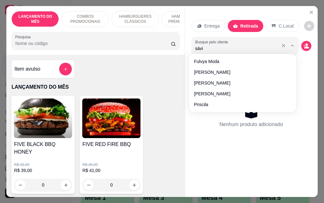
type input "sávio"
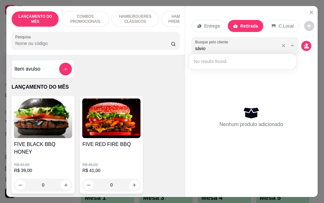
drag, startPoint x: 214, startPoint y: 46, endPoint x: 185, endPoint y: 46, distance: 29.4
click at [185, 46] on div "Entrega Retirada C.Local Busque pelo cliente sávio Nenhum produto adicionado" at bounding box center [251, 96] width 132 height 180
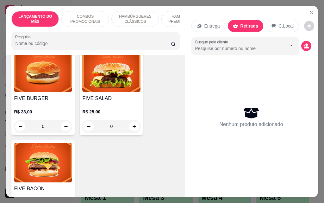
scroll to position [474, 0]
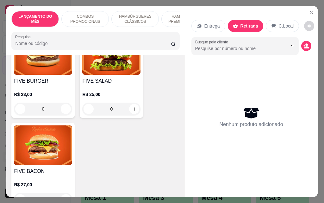
click at [46, 77] on h4 "FIVE BURGER" at bounding box center [43, 81] width 58 height 8
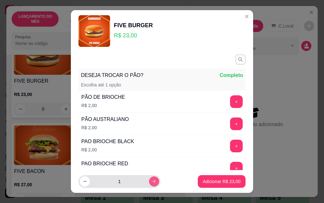
click at [152, 180] on icon "increase-product-quantity" at bounding box center [154, 181] width 5 height 5
type input "2"
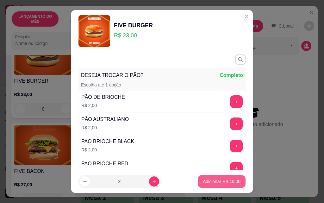
click at [203, 180] on p "Adicionar R$ 46,00" at bounding box center [222, 181] width 38 height 6
type input "2"
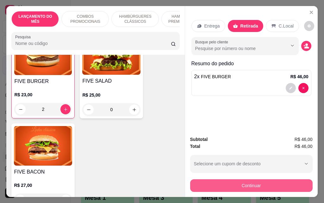
scroll to position [474, 0]
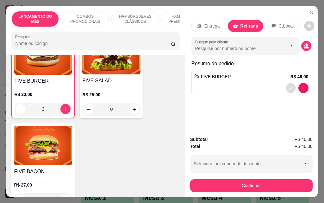
click at [290, 84] on button "decrease-product-quantity" at bounding box center [290, 88] width 10 height 10
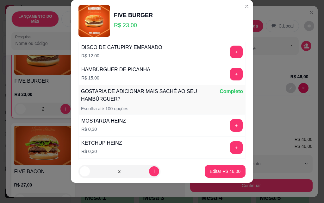
scroll to position [610, 0]
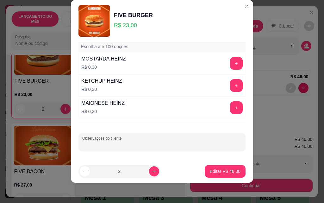
click at [113, 145] on input "Observações do cliente" at bounding box center [161, 144] width 159 height 6
type input "bem passado"
click at [210, 174] on p "Editar R$ 46,00" at bounding box center [225, 171] width 31 height 6
type input "0"
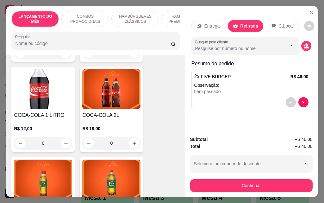
scroll to position [2876, 0]
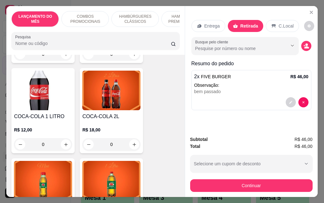
click at [116, 161] on img at bounding box center [111, 181] width 58 height 40
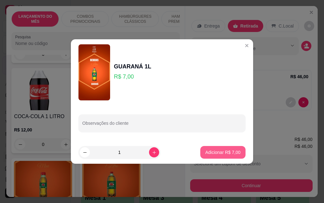
click at [217, 150] on p "Adicionar R$ 7,00" at bounding box center [222, 152] width 35 height 6
type input "1"
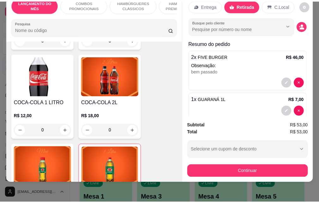
scroll to position [0, 0]
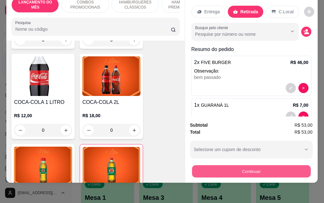
click at [269, 168] on button "Continuar" at bounding box center [251, 171] width 119 height 12
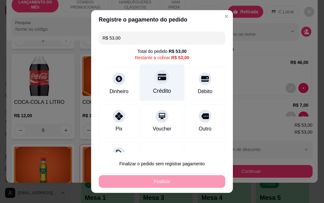
click at [153, 92] on div "Crédito" at bounding box center [162, 91] width 18 height 8
type input "R$ 0,00"
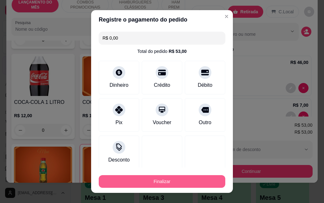
click at [155, 182] on button "Finalizar" at bounding box center [162, 181] width 126 height 13
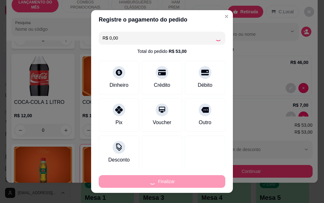
type input "0"
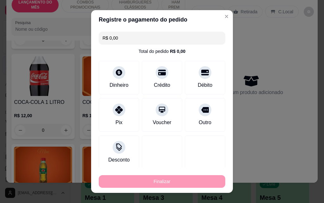
type input "-R$ 53,00"
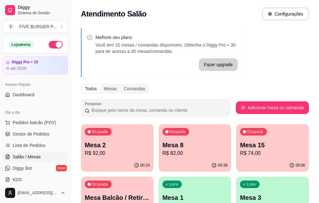
click at [173, 149] on p "R$ 82,00" at bounding box center [194, 153] width 65 height 8
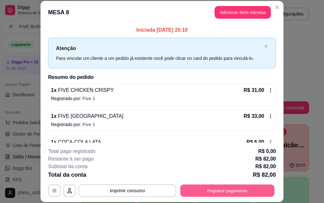
click at [224, 191] on button "Registrar pagamento" at bounding box center [227, 190] width 94 height 12
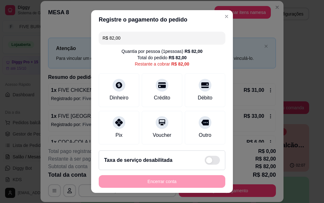
drag, startPoint x: 126, startPoint y: 41, endPoint x: 81, endPoint y: 40, distance: 45.8
click at [81, 40] on div "Registre o pagamento do pedido R$ 82,00 Quantia por pessoa ( 1 pessoas) R$ 82,0…" at bounding box center [162, 101] width 324 height 203
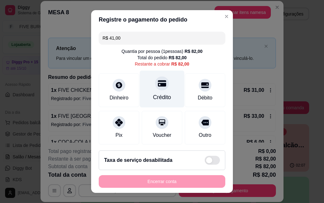
click at [141, 85] on div "Crédito" at bounding box center [162, 88] width 45 height 37
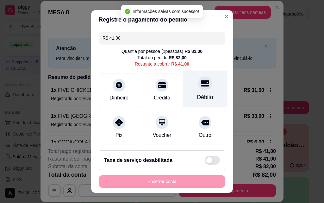
click at [192, 92] on div "Débito" at bounding box center [205, 88] width 45 height 37
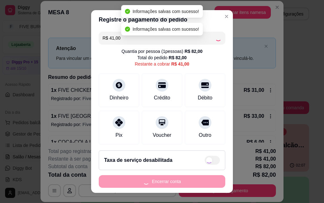
type input "R$ 0,00"
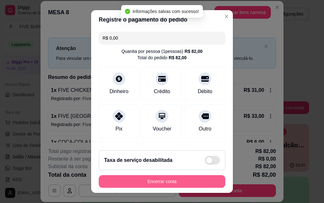
click at [162, 183] on button "Encerrar conta" at bounding box center [162, 181] width 126 height 13
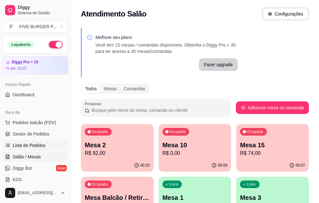
click at [27, 143] on span "Lista de Pedidos" at bounding box center [29, 145] width 33 height 6
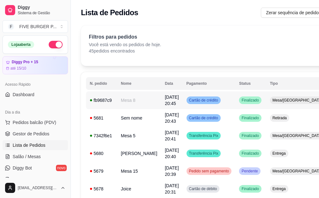
click at [120, 99] on td "Mesa 8" at bounding box center [139, 100] width 44 height 18
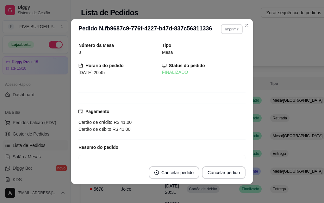
click at [229, 32] on button "Imprimir" at bounding box center [232, 29] width 22 height 10
click at [220, 50] on button "IMPRESSORA" at bounding box center [218, 51] width 44 height 10
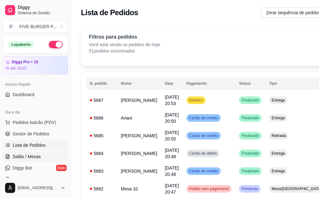
drag, startPoint x: 24, startPoint y: 155, endPoint x: 27, endPoint y: 155, distance: 3.8
click at [24, 155] on span "Salão / Mesas" at bounding box center [27, 156] width 28 height 6
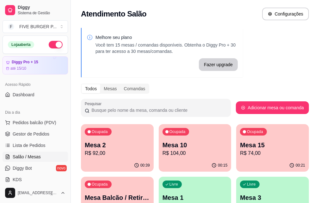
click at [236, 157] on div "Ocupada Mesa 15 R$ 74,00" at bounding box center [272, 141] width 73 height 35
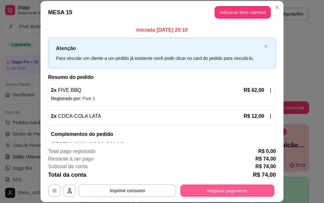
click at [211, 190] on button "Registrar pagamento" at bounding box center [227, 190] width 94 height 12
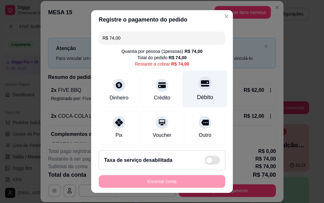
drag, startPoint x: 189, startPoint y: 94, endPoint x: 189, endPoint y: 99, distance: 5.4
click at [197, 93] on div "Débito" at bounding box center [205, 97] width 16 height 8
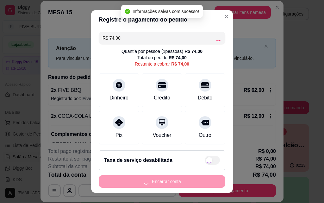
type input "R$ 0,00"
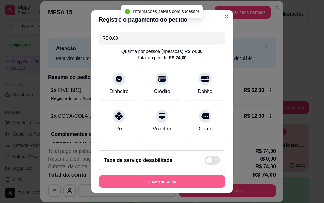
click at [176, 180] on button "Encerrar conta" at bounding box center [162, 181] width 126 height 13
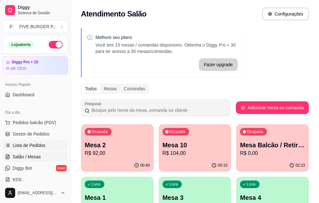
click at [40, 143] on span "Lista de Pedidos" at bounding box center [29, 145] width 33 height 6
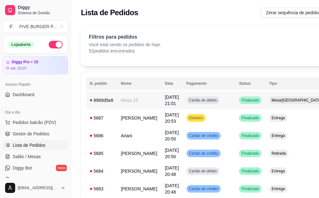
click at [165, 99] on span "[DATE] 21:01" at bounding box center [172, 99] width 14 height 11
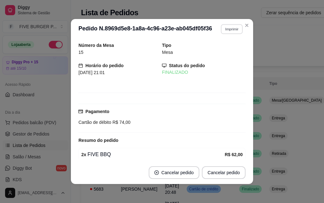
click at [224, 29] on button "Imprimir" at bounding box center [232, 29] width 22 height 10
click at [222, 53] on button "IMPRESSORA" at bounding box center [218, 51] width 46 height 10
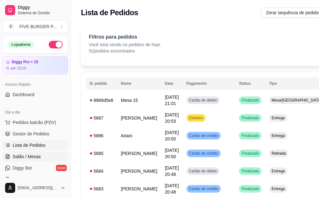
click at [31, 153] on link "Salão / Mesas" at bounding box center [35, 156] width 65 height 10
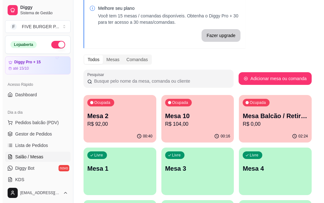
scroll to position [63, 0]
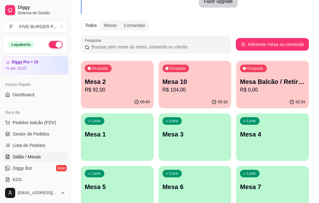
click at [240, 183] on p "Mesa 7" at bounding box center [272, 186] width 65 height 9
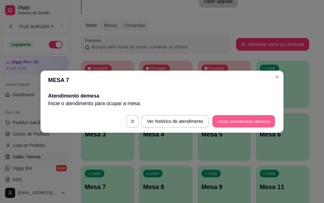
click at [228, 123] on button "Iniciar atendimento de mesa" at bounding box center [243, 121] width 63 height 12
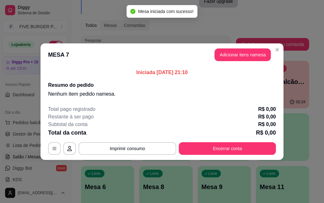
click at [243, 55] on button "Adicionar itens na mesa" at bounding box center [242, 54] width 56 height 13
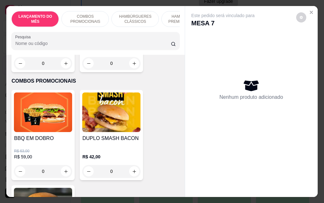
scroll to position [221, 0]
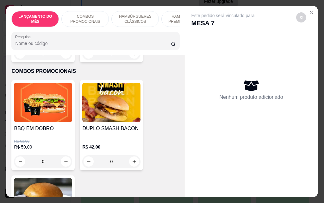
click at [37, 113] on img at bounding box center [43, 102] width 58 height 40
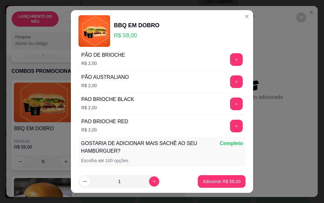
scroll to position [146, 0]
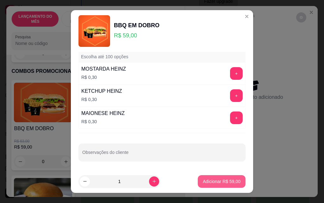
click at [210, 182] on p "Adicionar R$ 59,00" at bounding box center [222, 181] width 38 height 6
type input "1"
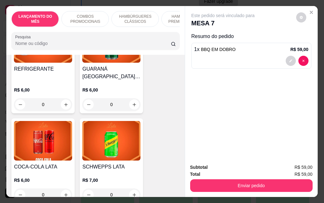
scroll to position [2528, 0]
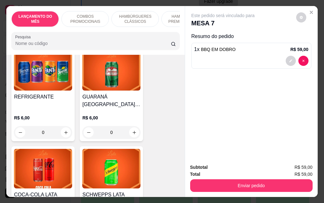
click at [51, 149] on img at bounding box center [43, 169] width 58 height 40
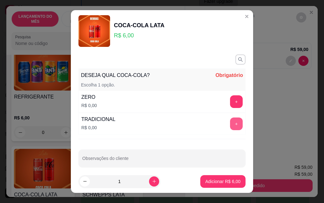
click at [230, 122] on button "+" at bounding box center [236, 123] width 13 height 13
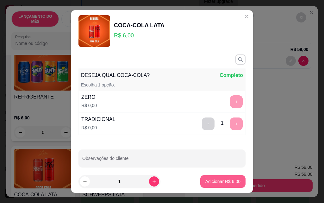
click at [211, 182] on p "Adicionar R$ 6,00" at bounding box center [222, 181] width 35 height 6
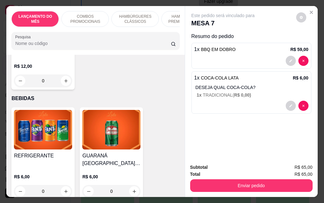
scroll to position [2434, 0]
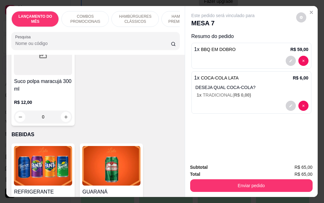
click at [51, 146] on img at bounding box center [43, 166] width 58 height 40
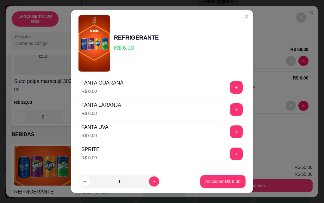
scroll to position [63, 0]
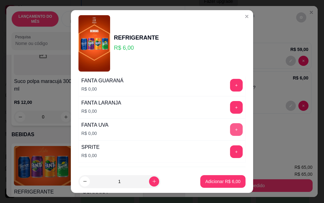
click at [230, 131] on button "+" at bounding box center [236, 129] width 13 height 13
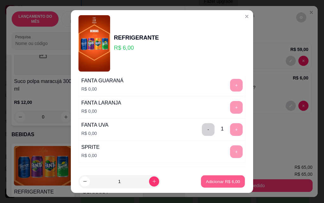
click at [220, 180] on p "Adicionar R$ 6,00" at bounding box center [222, 181] width 34 height 6
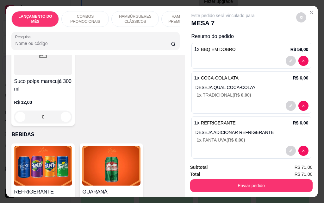
scroll to position [9, 0]
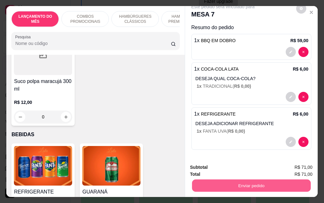
click at [247, 183] on button "Enviar pedido" at bounding box center [251, 185] width 119 height 12
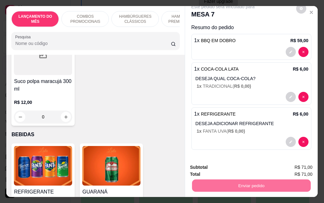
click at [297, 169] on button "Enviar pedido" at bounding box center [296, 167] width 36 height 12
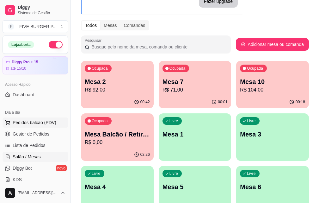
click at [37, 121] on span "Pedidos balcão (PDV)" at bounding box center [35, 122] width 44 height 6
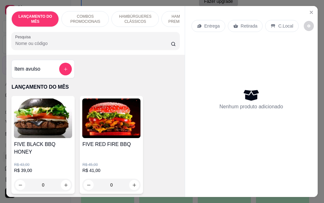
click at [207, 23] on p "Entrega" at bounding box center [211, 26] width 15 height 6
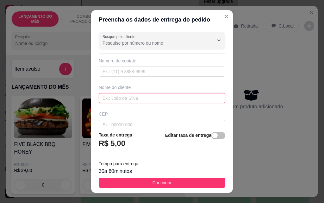
click at [143, 99] on input "text" at bounding box center [162, 98] width 126 height 10
type input "[DEMOGRAPHIC_DATA]"
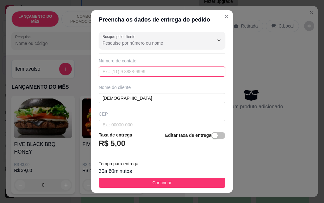
click at [154, 73] on input "text" at bounding box center [162, 71] width 126 height 10
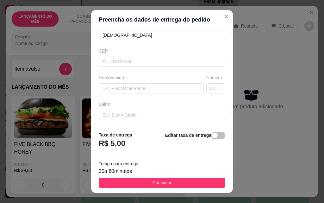
scroll to position [63, 0]
type input "[PHONE_NUMBER]"
click at [137, 88] on input "text" at bounding box center [151, 88] width 105 height 10
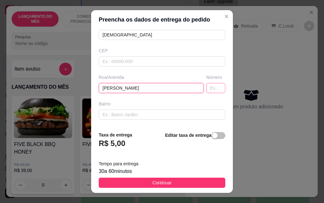
type input "[PERSON_NAME]"
click at [206, 87] on input "text" at bounding box center [215, 88] width 19 height 10
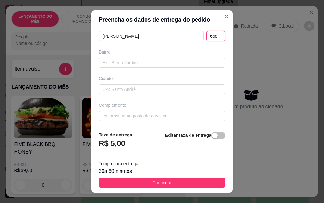
scroll to position [116, 0]
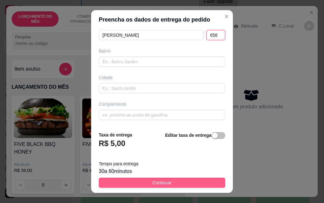
type input "658"
click at [156, 180] on span "Continuar" at bounding box center [161, 182] width 19 height 7
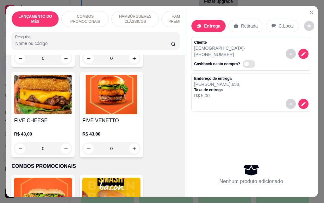
scroll to position [158, 0]
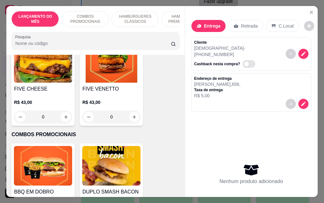
click at [111, 93] on div "R$ 43,00 0" at bounding box center [111, 108] width 58 height 30
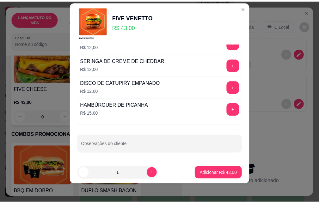
scroll to position [10, 0]
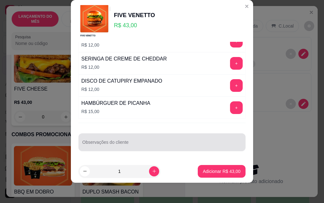
click at [130, 138] on div at bounding box center [161, 142] width 159 height 13
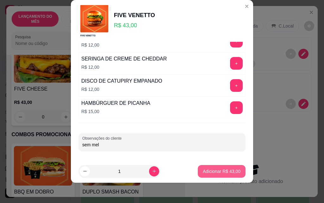
type input "sem mel"
click at [206, 167] on button "Adicionar R$ 43,00" at bounding box center [222, 171] width 48 height 13
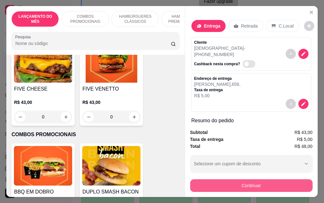
click at [235, 185] on button "Continuar" at bounding box center [251, 185] width 122 height 13
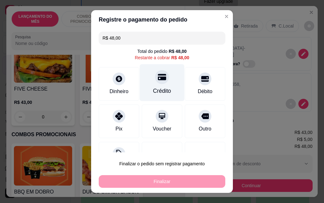
click at [163, 87] on div "Crédito" at bounding box center [162, 82] width 45 height 37
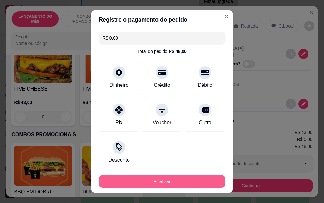
click at [156, 179] on button "Finalizar" at bounding box center [162, 181] width 126 height 13
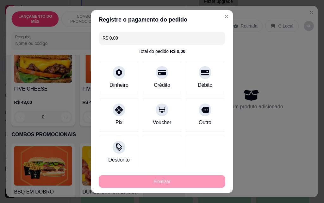
type input "-R$ 48,00"
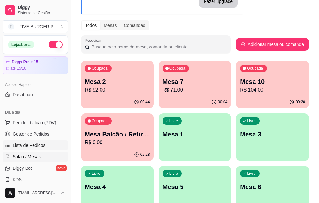
click at [30, 146] on span "Lista de Pedidos" at bounding box center [29, 145] width 33 height 6
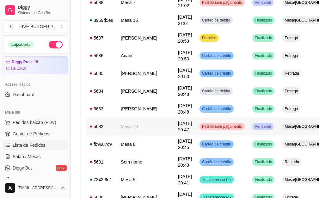
scroll to position [126, 0]
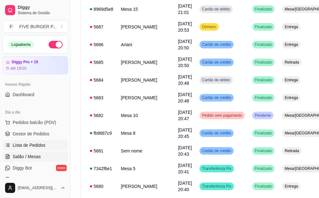
click at [21, 156] on span "Salão / Mesas" at bounding box center [27, 156] width 28 height 6
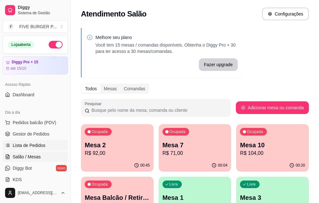
click at [16, 149] on link "Lista de Pedidos" at bounding box center [35, 145] width 65 height 10
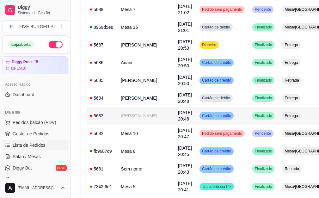
scroll to position [126, 0]
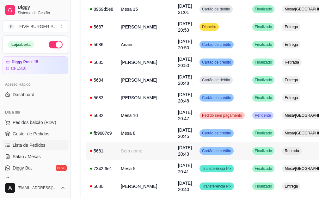
click at [105, 154] on div "5681" at bounding box center [101, 151] width 23 height 6
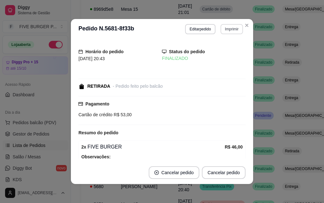
click at [222, 30] on button "Imprimir" at bounding box center [231, 29] width 22 height 10
click at [223, 50] on button "IMPRESSORA" at bounding box center [218, 51] width 44 height 10
click at [201, 30] on button "Editar pedido" at bounding box center [200, 29] width 29 height 10
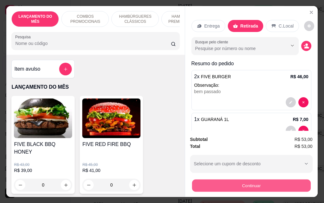
click at [222, 182] on button "Continuar" at bounding box center [251, 185] width 119 height 12
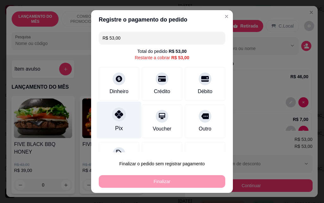
click at [119, 120] on div "Pix" at bounding box center [119, 119] width 45 height 37
type input "R$ 0,00"
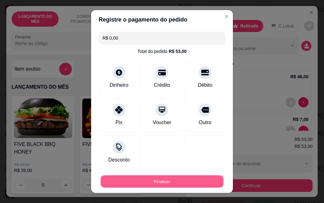
click at [165, 181] on button "Finalizar" at bounding box center [162, 181] width 123 height 12
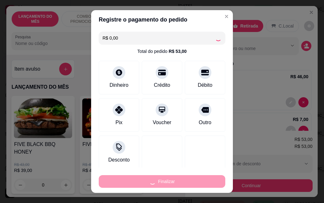
type input "0"
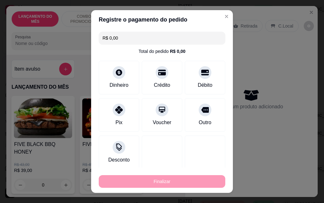
type input "-R$ 53,00"
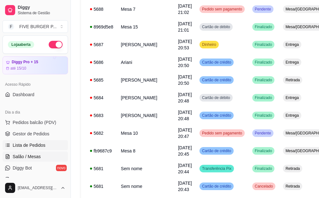
click at [24, 156] on span "Salão / Mesas" at bounding box center [27, 156] width 28 height 6
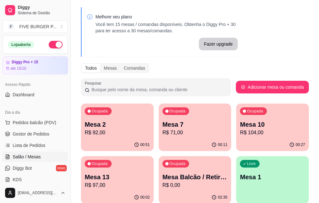
scroll to position [32, 0]
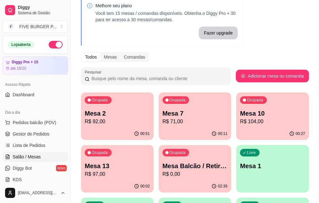
click at [159, 158] on div "Ocupada Mesa Balcão / Retirada R$ 0,00" at bounding box center [195, 162] width 73 height 35
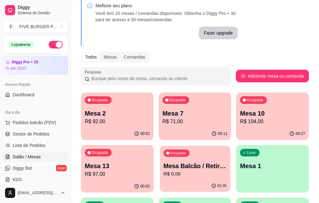
click at [163, 172] on p "R$ 0,00" at bounding box center [194, 173] width 63 height 7
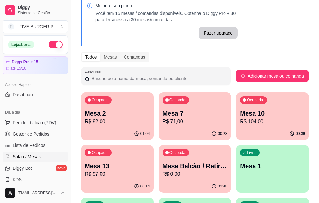
click at [240, 119] on p "R$ 104,00" at bounding box center [272, 122] width 65 height 8
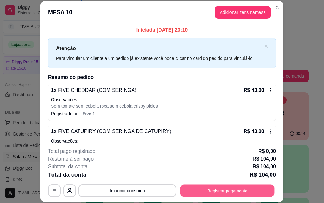
click at [219, 191] on button "Registrar pagamento" at bounding box center [227, 190] width 94 height 12
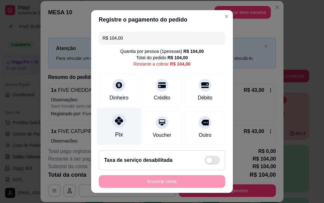
click at [117, 127] on div "Pix" at bounding box center [119, 126] width 45 height 37
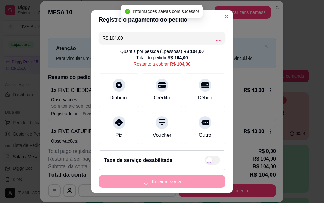
type input "R$ 0,00"
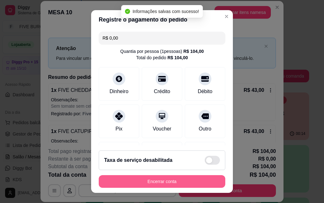
click at [163, 182] on button "Encerrar conta" at bounding box center [162, 181] width 126 height 13
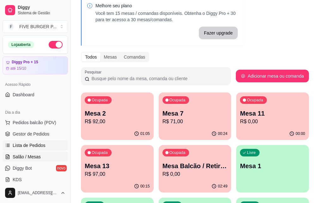
click at [34, 144] on span "Lista de Pedidos" at bounding box center [29, 145] width 33 height 6
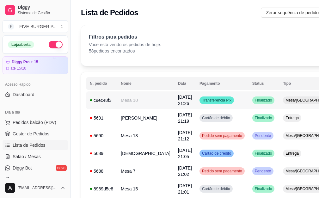
click at [178, 102] on span "[DATE] 21:26" at bounding box center [185, 99] width 14 height 11
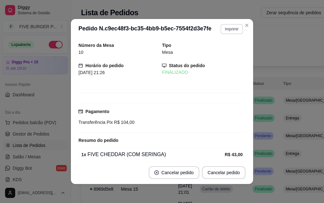
click at [227, 27] on button "Imprimir" at bounding box center [231, 29] width 22 height 10
click at [227, 54] on button "IMPRESSORA" at bounding box center [218, 51] width 46 height 10
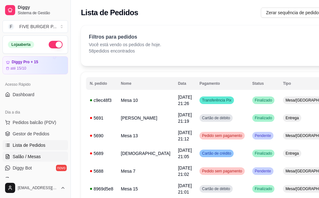
click at [29, 158] on span "Salão / Mesas" at bounding box center [27, 156] width 28 height 6
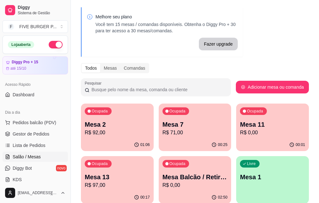
scroll to position [32, 0]
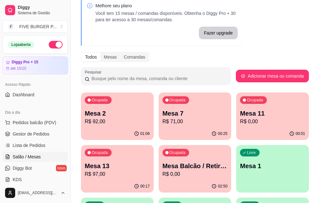
click at [240, 116] on p "Mesa 11" at bounding box center [272, 113] width 65 height 9
click at [173, 120] on p "R$ 71,00" at bounding box center [194, 122] width 65 height 8
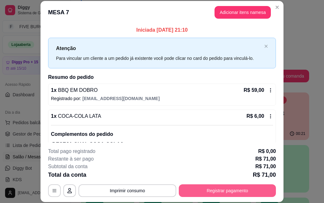
click at [222, 191] on button "Registrar pagamento" at bounding box center [227, 190] width 97 height 13
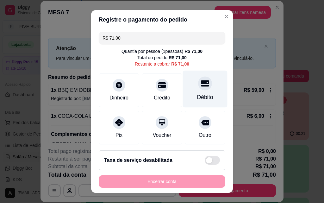
click at [197, 93] on div "Débito" at bounding box center [205, 97] width 16 height 8
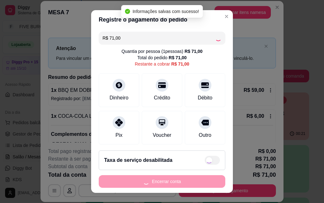
type input "R$ 0,00"
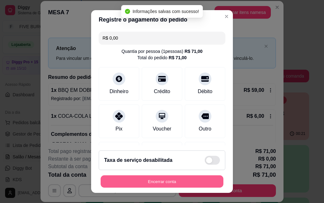
click at [198, 179] on button "Encerrar conta" at bounding box center [162, 181] width 123 height 12
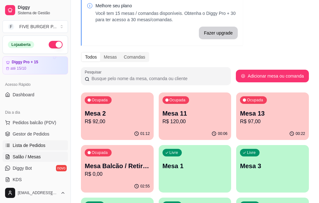
click at [35, 147] on span "Lista de Pedidos" at bounding box center [29, 145] width 33 height 6
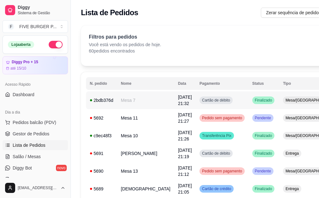
click at [145, 99] on td "Mesa 7" at bounding box center [145, 100] width 57 height 18
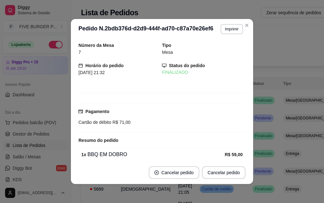
click at [223, 30] on button "Imprimir" at bounding box center [231, 29] width 22 height 10
click at [222, 50] on button "IMPRESSORA" at bounding box center [218, 51] width 46 height 10
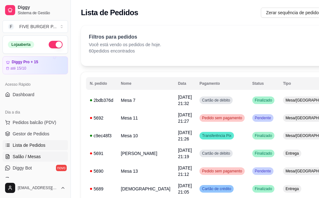
click at [34, 155] on span "Salão / Mesas" at bounding box center [27, 156] width 28 height 6
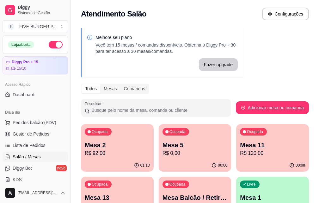
click at [108, 148] on p "Mesa 2" at bounding box center [117, 144] width 65 height 9
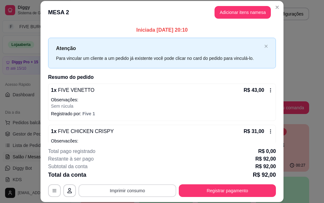
click at [117, 190] on button "Imprimir consumo" at bounding box center [127, 190] width 98 height 13
click at [119, 177] on button "IMPRESSORA" at bounding box center [127, 176] width 46 height 10
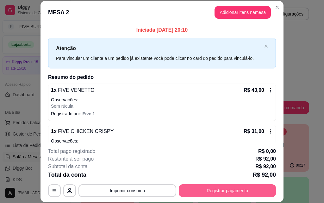
click at [230, 191] on button "Registrar pagamento" at bounding box center [227, 190] width 97 height 13
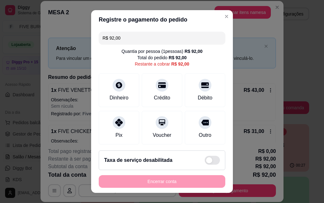
drag, startPoint x: 119, startPoint y: 36, endPoint x: 99, endPoint y: 38, distance: 19.7
click at [99, 38] on div "R$ 92,00" at bounding box center [162, 38] width 126 height 13
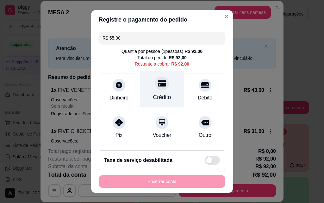
click at [154, 93] on div "Crédito" at bounding box center [162, 97] width 18 height 8
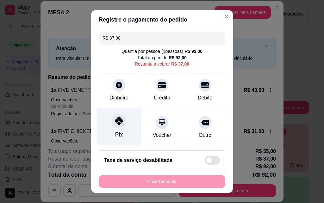
click at [115, 132] on div "Pix" at bounding box center [119, 134] width 8 height 8
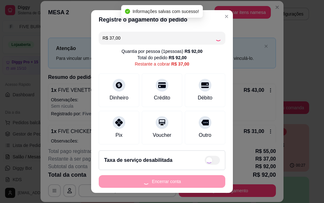
type input "R$ 0,00"
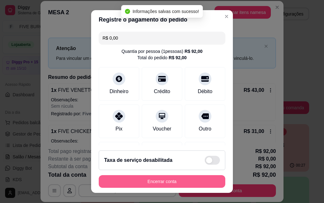
click at [177, 185] on button "Encerrar conta" at bounding box center [162, 181] width 126 height 13
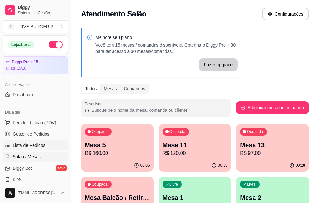
click at [26, 144] on span "Lista de Pedidos" at bounding box center [29, 145] width 33 height 6
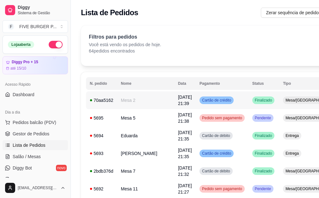
click at [118, 94] on td "Mesa 2" at bounding box center [145, 100] width 57 height 18
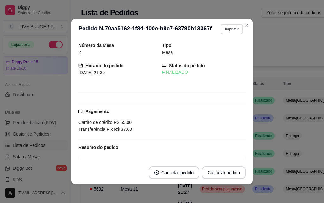
click at [221, 27] on button "Imprimir" at bounding box center [231, 29] width 22 height 10
click at [211, 49] on button "IMPRESSORA" at bounding box center [218, 51] width 44 height 10
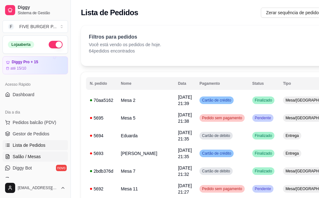
click at [31, 155] on span "Salão / Mesas" at bounding box center [27, 156] width 28 height 6
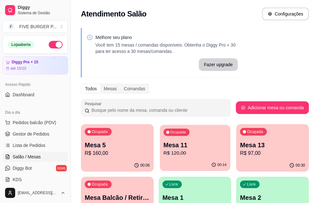
click at [163, 152] on p "R$ 120,00" at bounding box center [194, 152] width 63 height 7
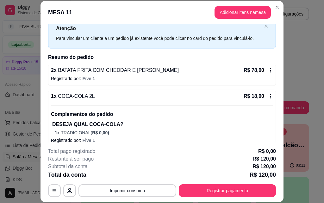
scroll to position [53, 0]
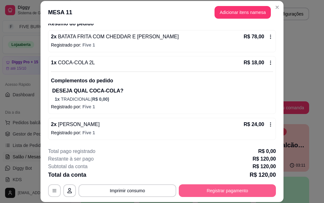
click at [208, 189] on button "Registrar pagamento" at bounding box center [227, 190] width 97 height 13
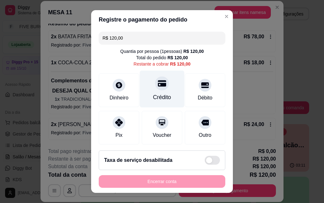
click at [159, 92] on div "Crédito" at bounding box center [162, 88] width 45 height 37
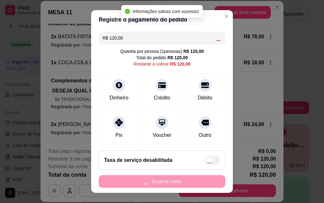
type input "R$ 0,00"
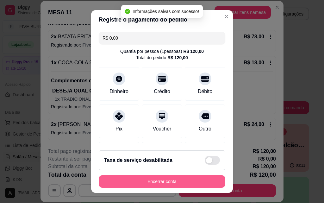
click at [176, 182] on button "Encerrar conta" at bounding box center [162, 181] width 126 height 13
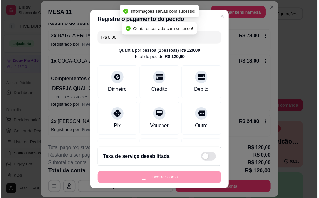
scroll to position [0, 0]
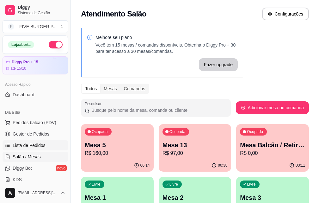
click at [33, 144] on span "Lista de Pedidos" at bounding box center [29, 145] width 33 height 6
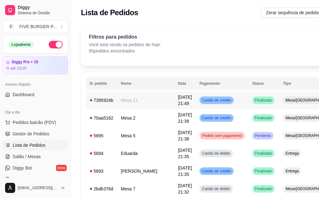
click at [144, 102] on td "Mesa 11" at bounding box center [145, 100] width 57 height 18
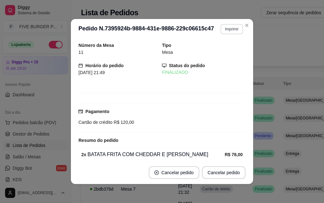
click at [227, 28] on button "Imprimir" at bounding box center [231, 29] width 22 height 10
click at [212, 50] on button "IMPRESSORA" at bounding box center [218, 51] width 46 height 10
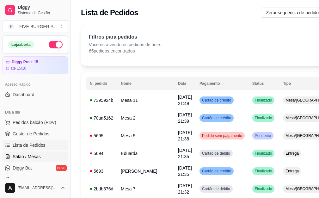
click at [31, 156] on span "Salão / Mesas" at bounding box center [27, 156] width 28 height 6
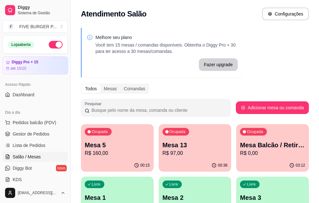
click at [162, 152] on p "R$ 97,00" at bounding box center [194, 153] width 65 height 8
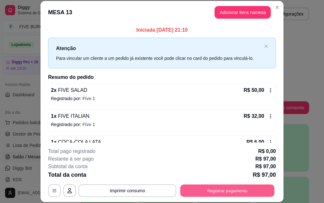
click at [232, 192] on button "Registrar pagamento" at bounding box center [227, 190] width 94 height 12
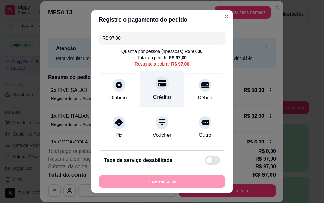
click at [155, 94] on div "Crédito" at bounding box center [162, 97] width 18 height 8
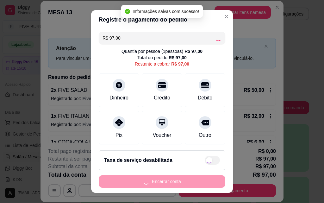
type input "R$ 0,00"
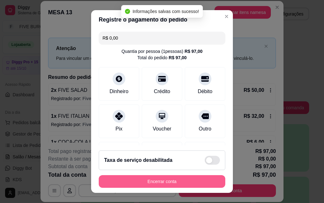
click at [170, 181] on button "Encerrar conta" at bounding box center [162, 181] width 126 height 13
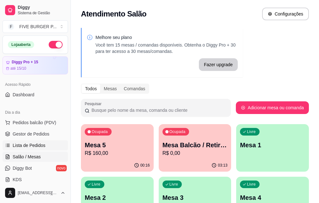
click at [26, 142] on link "Lista de Pedidos" at bounding box center [35, 145] width 65 height 10
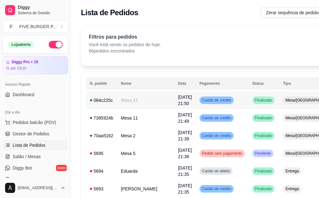
click at [127, 100] on td "Mesa 13" at bounding box center [145, 100] width 57 height 18
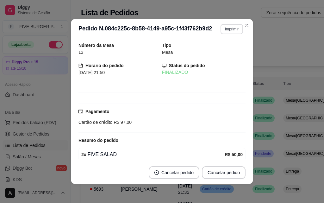
click at [235, 28] on button "Imprimir" at bounding box center [231, 29] width 22 height 10
click at [222, 51] on button "IMPRESSORA" at bounding box center [218, 51] width 44 height 10
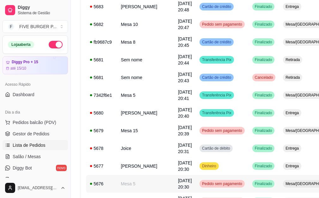
scroll to position [496, 0]
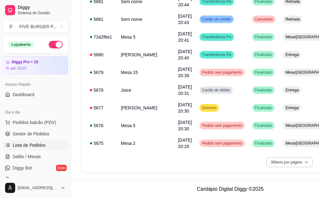
click at [303, 162] on button "30 itens por página" at bounding box center [289, 162] width 46 height 10
click at [280, 164] on button "30 itens por página" at bounding box center [289, 162] width 46 height 10
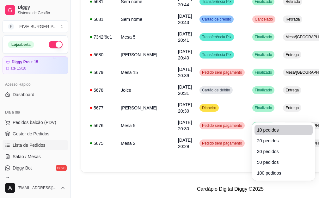
click at [271, 127] on span "10 pedidos" at bounding box center [283, 130] width 53 height 6
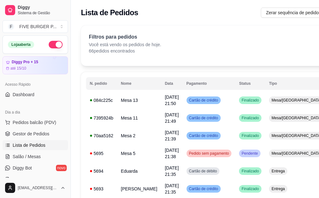
scroll to position [116, 0]
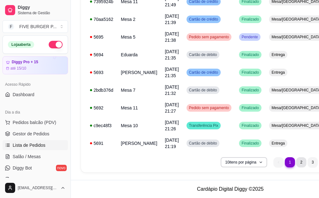
click at [296, 160] on li "2" at bounding box center [301, 162] width 10 height 10
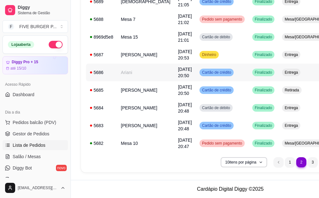
scroll to position [129, 0]
click at [308, 162] on li "3" at bounding box center [313, 162] width 10 height 10
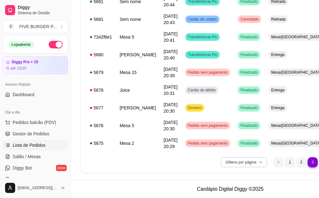
click at [259, 162] on icon "button" at bounding box center [261, 162] width 4 height 4
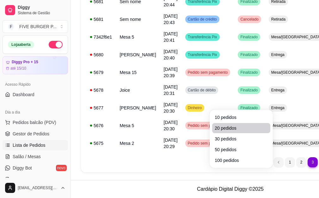
click at [229, 123] on li "20 pedidos" at bounding box center [241, 128] width 58 height 10
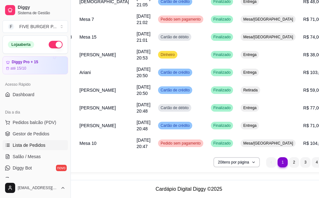
scroll to position [306, 46]
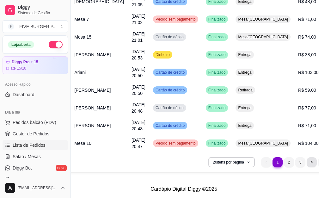
click at [307, 162] on li "4" at bounding box center [312, 162] width 10 height 10
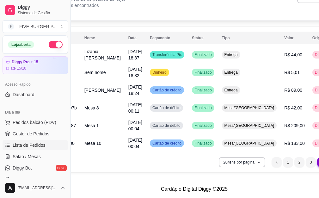
scroll to position [58, 37]
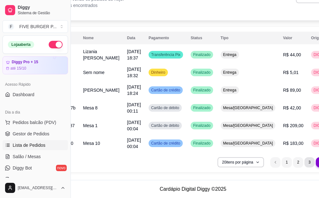
click at [304, 165] on li "3" at bounding box center [309, 162] width 10 height 10
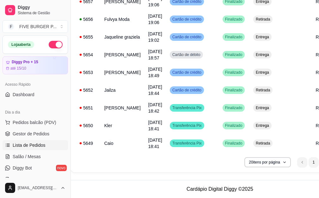
scroll to position [300, 9]
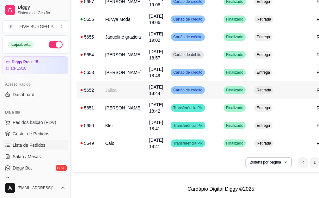
click at [94, 92] on div "5652" at bounding box center [88, 90] width 17 height 6
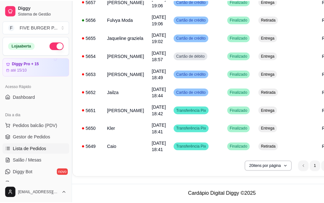
scroll to position [295, 9]
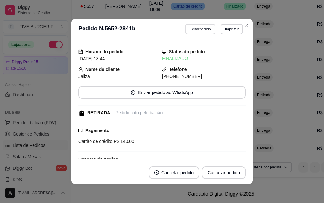
click at [192, 31] on button "Editar pedido" at bounding box center [200, 29] width 30 height 10
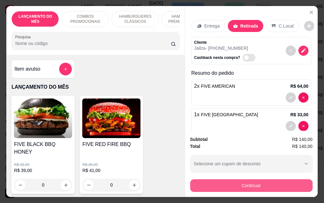
click at [233, 185] on button "Continuar" at bounding box center [251, 185] width 122 height 13
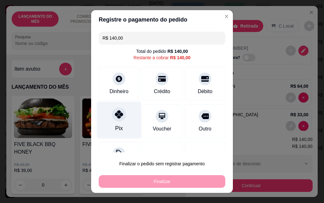
click at [118, 125] on div "Pix" at bounding box center [119, 128] width 8 height 8
type input "R$ 0,00"
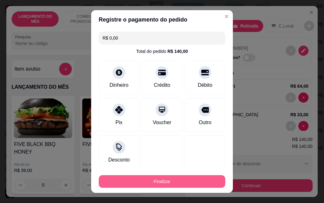
click at [156, 182] on button "Finalizar" at bounding box center [162, 181] width 126 height 13
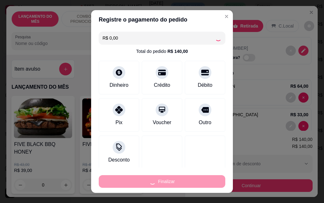
type input "0"
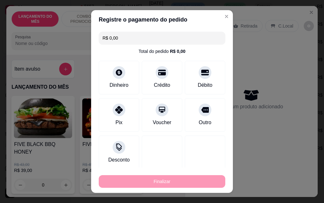
type input "-R$ 140,00"
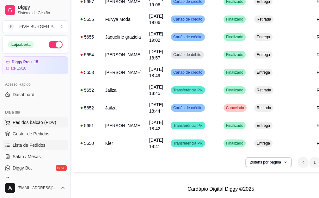
click at [37, 121] on span "Pedidos balcão (PDV)" at bounding box center [35, 122] width 44 height 6
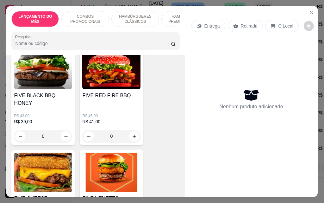
scroll to position [126, 0]
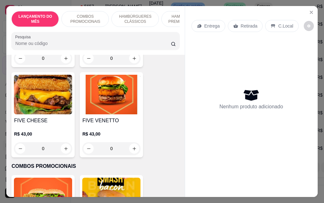
click at [241, 25] on p "Retirada" at bounding box center [249, 26] width 17 height 6
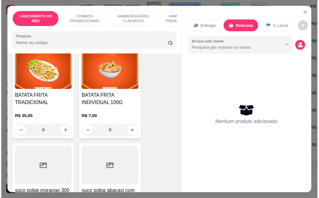
scroll to position [2212, 0]
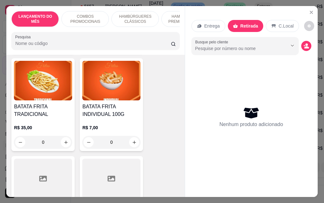
click at [115, 118] on div "R$ 7,00 0" at bounding box center [111, 133] width 58 height 30
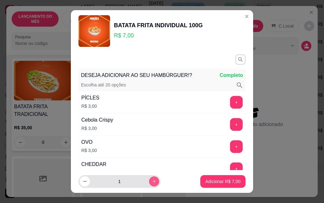
click at [149, 180] on button "increase-product-quantity" at bounding box center [154, 181] width 10 height 10
click at [152, 180] on icon "increase-product-quantity" at bounding box center [154, 181] width 5 height 5
type input "3"
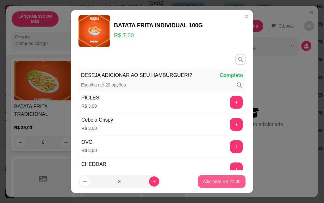
click at [208, 181] on p "Adicionar R$ 21,00" at bounding box center [222, 181] width 38 height 6
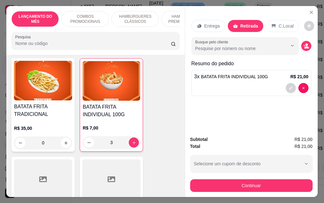
type input "3"
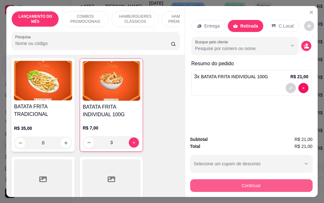
click at [239, 184] on button "Continuar" at bounding box center [251, 185] width 122 height 13
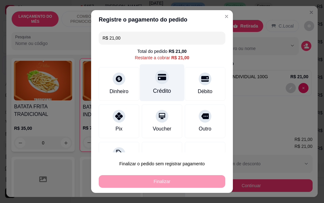
click at [155, 83] on div at bounding box center [162, 77] width 14 height 14
type input "R$ 0,00"
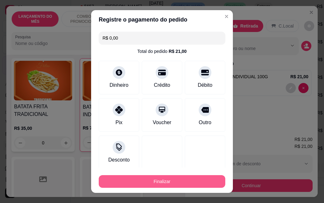
click at [181, 183] on button "Finalizar" at bounding box center [162, 181] width 126 height 13
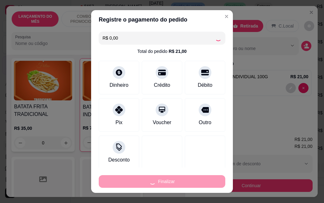
type input "0"
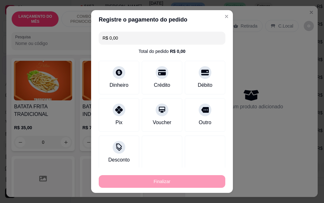
type input "-R$ 21,00"
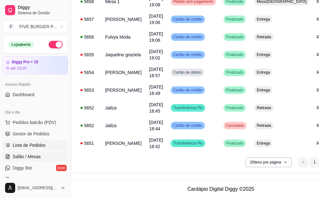
click at [36, 153] on span "Salão / Mesas" at bounding box center [27, 156] width 28 height 6
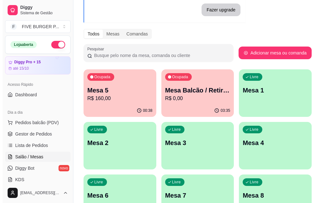
scroll to position [63, 0]
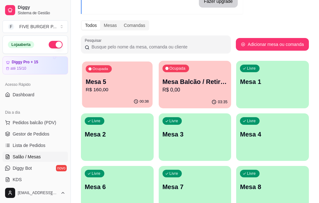
click at [114, 87] on p "R$ 160,00" at bounding box center [117, 89] width 63 height 7
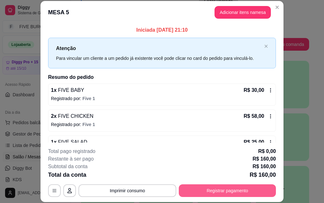
click at [230, 191] on button "Registrar pagamento" at bounding box center [227, 190] width 97 height 13
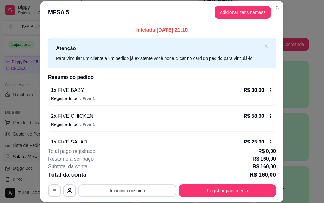
click at [119, 191] on button "Imprimir consumo" at bounding box center [127, 190] width 98 height 13
click at [128, 176] on button "IMPRESSORA" at bounding box center [127, 176] width 46 height 10
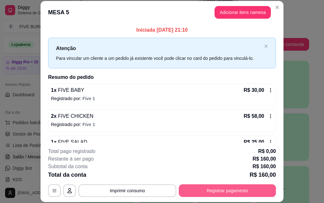
click at [211, 190] on button "Registrar pagamento" at bounding box center [227, 190] width 97 height 13
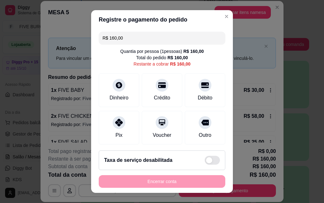
drag, startPoint x: 73, startPoint y: 44, endPoint x: 59, endPoint y: 40, distance: 15.1
click at [61, 44] on div "Registre o pagamento do pedido R$ 160,00 Quantia por pessoa ( 1 pessoas) R$ 160…" at bounding box center [162, 101] width 324 height 203
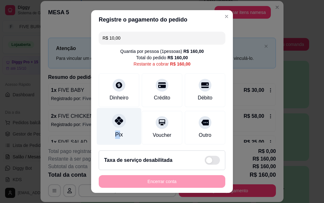
click at [116, 129] on div "Pix" at bounding box center [119, 126] width 45 height 37
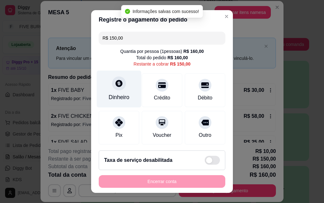
click at [117, 89] on div at bounding box center [119, 83] width 14 height 14
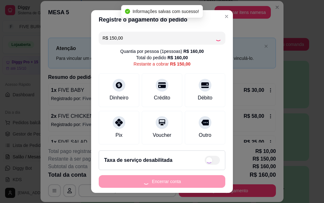
type input "R$ 0,00"
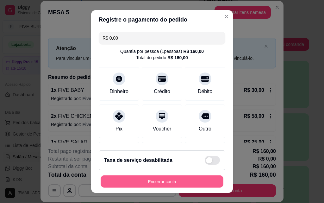
click at [181, 183] on button "Encerrar conta" at bounding box center [162, 181] width 123 height 12
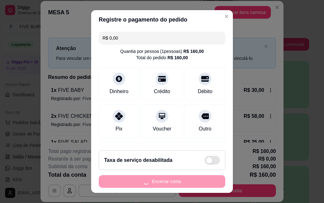
click at [182, 180] on div "Encerrar conta" at bounding box center [162, 181] width 126 height 13
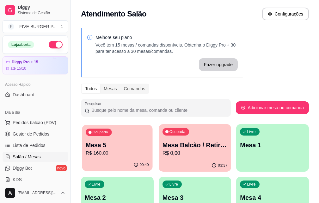
click at [101, 159] on div "Ocupada Mesa 5 R$ 160,00" at bounding box center [117, 142] width 70 height 34
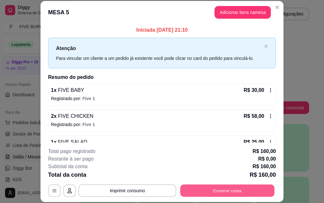
click at [215, 193] on button "Encerrar conta" at bounding box center [227, 190] width 94 height 12
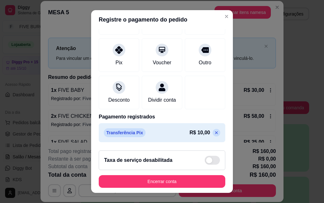
scroll to position [97, 0]
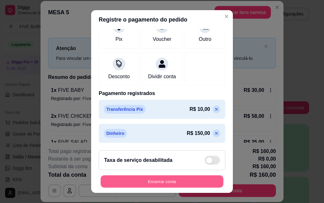
click at [167, 182] on button "Encerrar conta" at bounding box center [162, 181] width 123 height 12
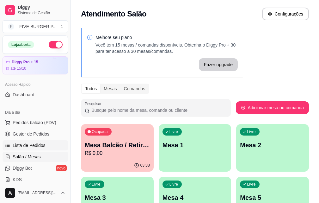
click at [26, 145] on span "Lista de Pedidos" at bounding box center [29, 145] width 33 height 6
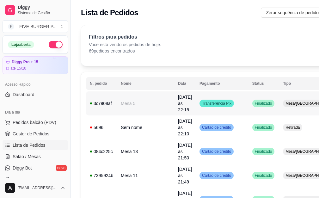
click at [178, 103] on span "05/10/25 às 22:15" at bounding box center [185, 103] width 14 height 18
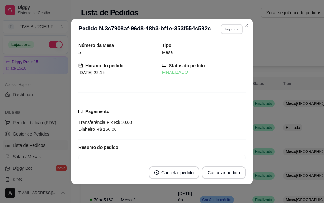
click at [228, 29] on button "Imprimir" at bounding box center [232, 29] width 22 height 10
click at [225, 49] on button "IMPRESSORA" at bounding box center [218, 51] width 46 height 10
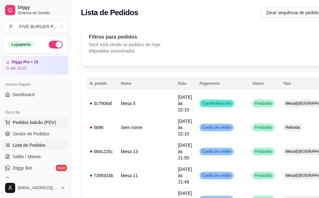
click at [37, 123] on span "Pedidos balcão (PDV)" at bounding box center [35, 122] width 44 height 6
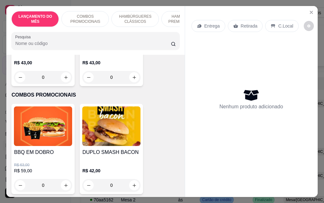
scroll to position [221, 0]
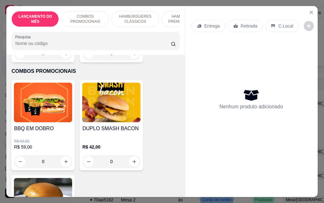
click at [204, 23] on p "Entrega" at bounding box center [211, 26] width 15 height 6
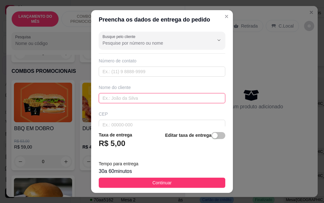
click at [141, 98] on input "text" at bounding box center [162, 98] width 126 height 10
paste input "Wenderson"
type input "Wenderson"
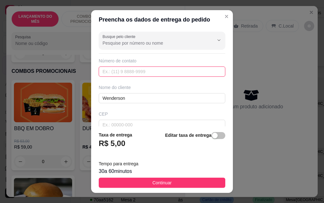
click at [156, 70] on input "text" at bounding box center [162, 71] width 126 height 10
paste input "(19) 9949-8675"
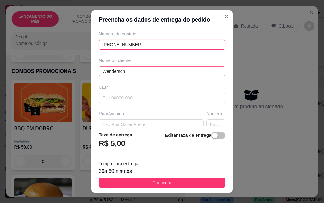
scroll to position [63, 0]
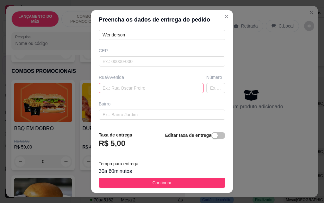
type input "(19) 9949-8675"
click at [133, 89] on input "text" at bounding box center [151, 88] width 105 height 10
click at [149, 90] on input "text" at bounding box center [151, 88] width 105 height 10
paste input "Miguel koury neto"
type input "Miguel koury neto"
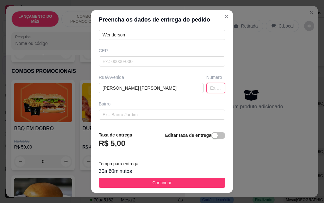
click at [206, 83] on input "text" at bounding box center [215, 88] width 19 height 10
type input "18"
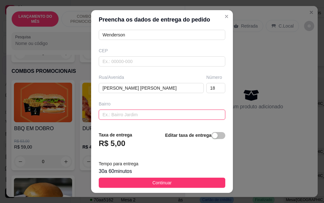
click at [140, 119] on input "text" at bounding box center [162, 114] width 126 height 10
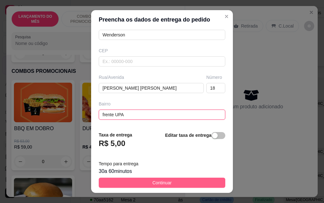
type input "frente UPA"
click at [154, 183] on span "Continuar" at bounding box center [161, 182] width 19 height 7
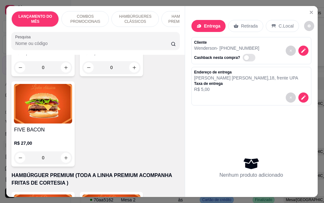
scroll to position [600, 0]
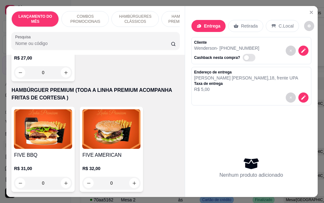
click at [46, 125] on img at bounding box center [43, 129] width 58 height 40
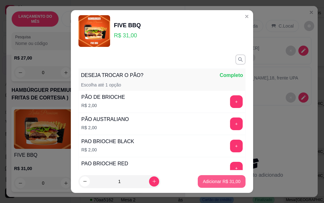
click at [208, 181] on p "Adicionar R$ 31,00" at bounding box center [222, 181] width 38 height 6
type input "1"
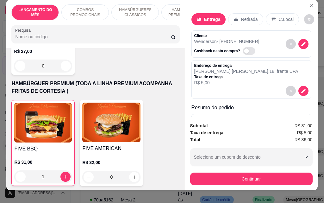
scroll to position [16, 0]
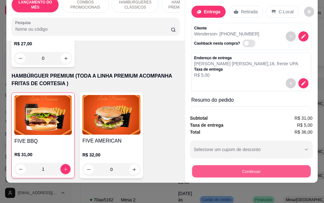
click at [250, 166] on button "Continuar" at bounding box center [251, 171] width 119 height 12
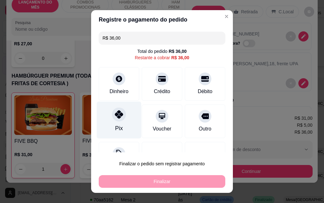
click at [119, 120] on div "Pix" at bounding box center [119, 119] width 45 height 37
type input "R$ 0,00"
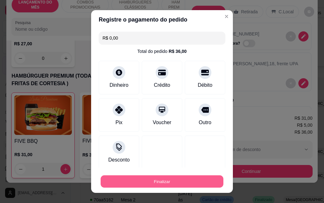
click at [151, 181] on button "Finalizar" at bounding box center [162, 181] width 123 height 12
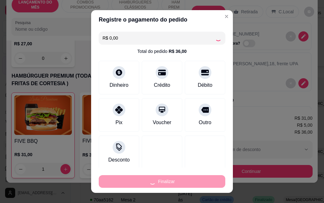
type input "0"
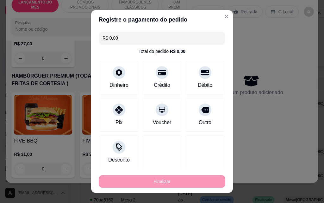
type input "-R$ 36,00"
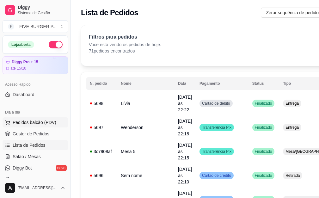
click at [31, 124] on span "Pedidos balcão (PDV)" at bounding box center [35, 122] width 44 height 6
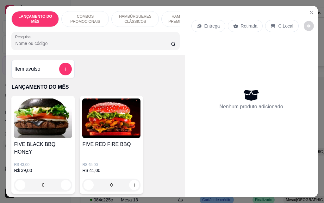
click at [213, 23] on p "Entrega" at bounding box center [211, 26] width 15 height 6
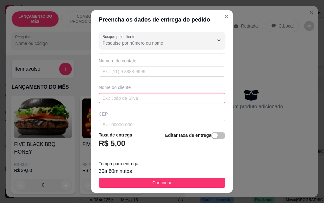
click at [132, 102] on input "text" at bounding box center [162, 98] width 126 height 10
type input "denilson"
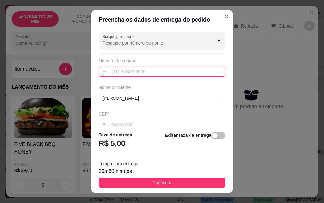
click at [108, 70] on input "text" at bounding box center [162, 71] width 126 height 10
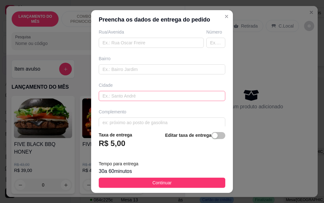
scroll to position [116, 0]
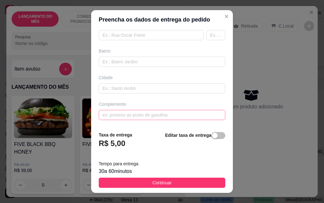
type input "(19) 99422-7976"
click at [133, 112] on input "text" at bounding box center [162, 115] width 126 height 10
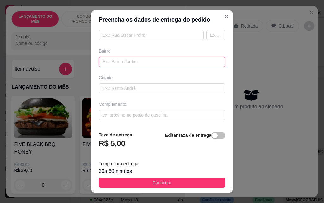
click at [126, 64] on input "text" at bounding box center [162, 62] width 126 height 10
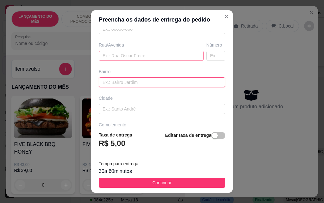
scroll to position [84, 0]
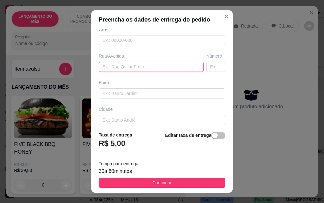
click at [126, 63] on input "text" at bounding box center [151, 67] width 105 height 10
type input "major antonio"
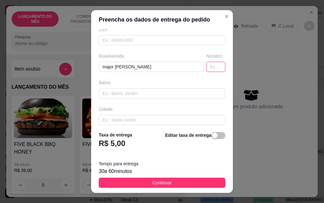
click at [206, 65] on input "text" at bounding box center [215, 67] width 19 height 10
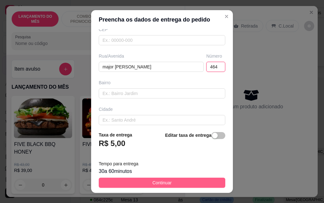
type input "464"
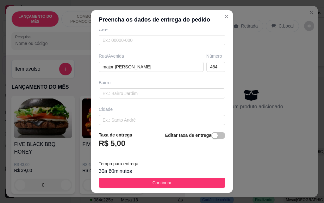
click at [159, 182] on span "Continuar" at bounding box center [161, 182] width 19 height 7
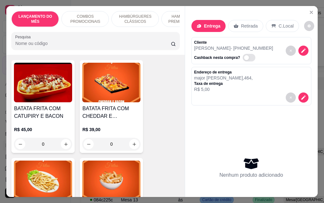
scroll to position [2118, 0]
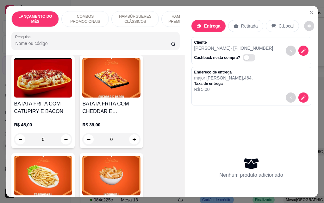
click at [53, 115] on div "R$ 45,00 0" at bounding box center [43, 130] width 58 height 30
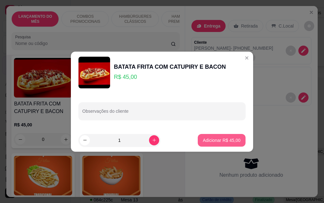
click at [204, 140] on p "Adicionar R$ 45,00" at bounding box center [222, 140] width 38 height 6
type input "1"
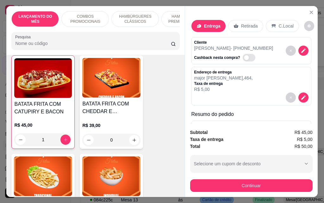
scroll to position [2118, 0]
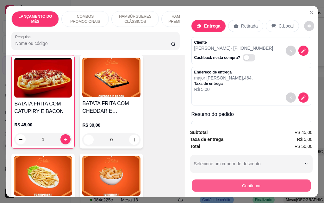
click at [250, 184] on button "Continuar" at bounding box center [251, 185] width 119 height 12
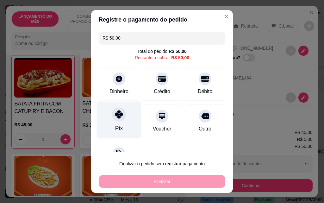
click at [119, 121] on div "Pix" at bounding box center [119, 119] width 45 height 37
type input "R$ 0,00"
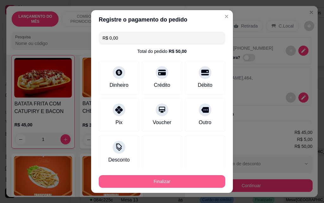
click at [165, 181] on button "Finalizar" at bounding box center [162, 181] width 126 height 13
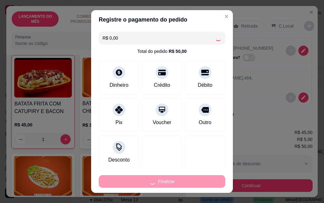
type input "0"
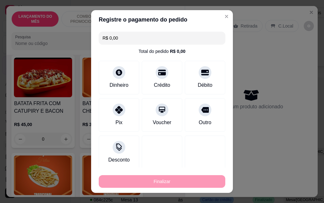
type input "-R$ 50,00"
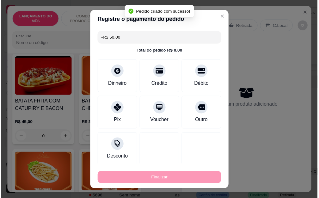
scroll to position [2118, 0]
